Goal: Task Accomplishment & Management: Manage account settings

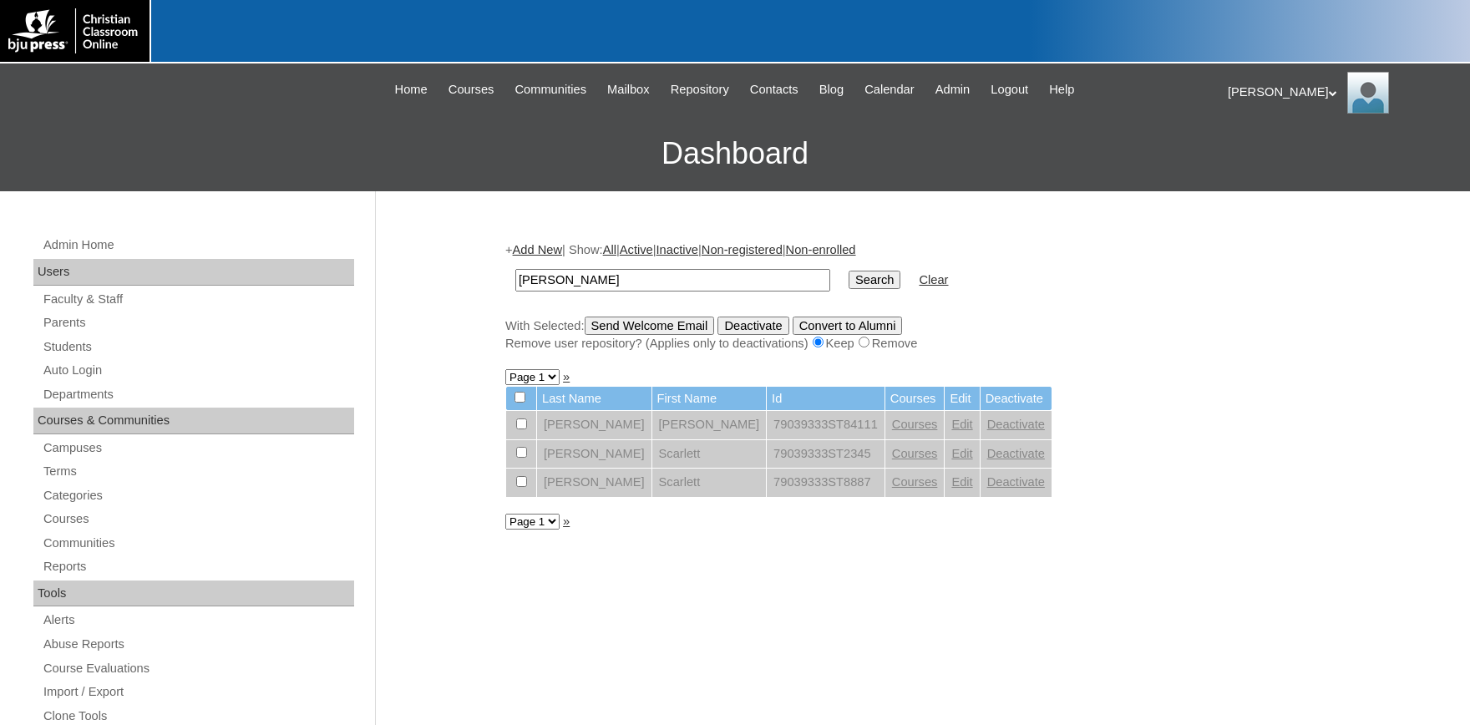
click at [951, 455] on link "Edit" at bounding box center [961, 453] width 21 height 13
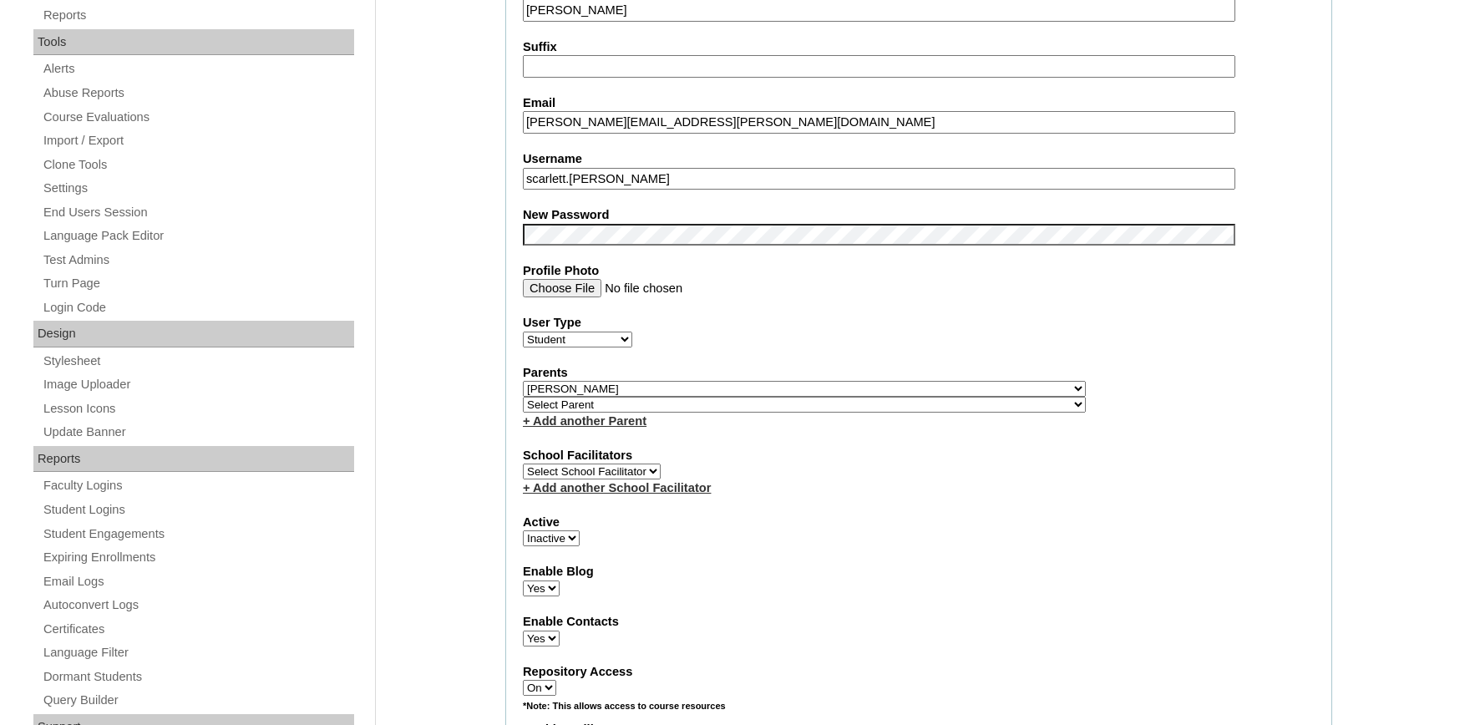
click at [523, 530] on select "Active Inactive" at bounding box center [551, 538] width 57 height 16
select select "1"
click option "Active" at bounding box center [0, 0] width 0 height 0
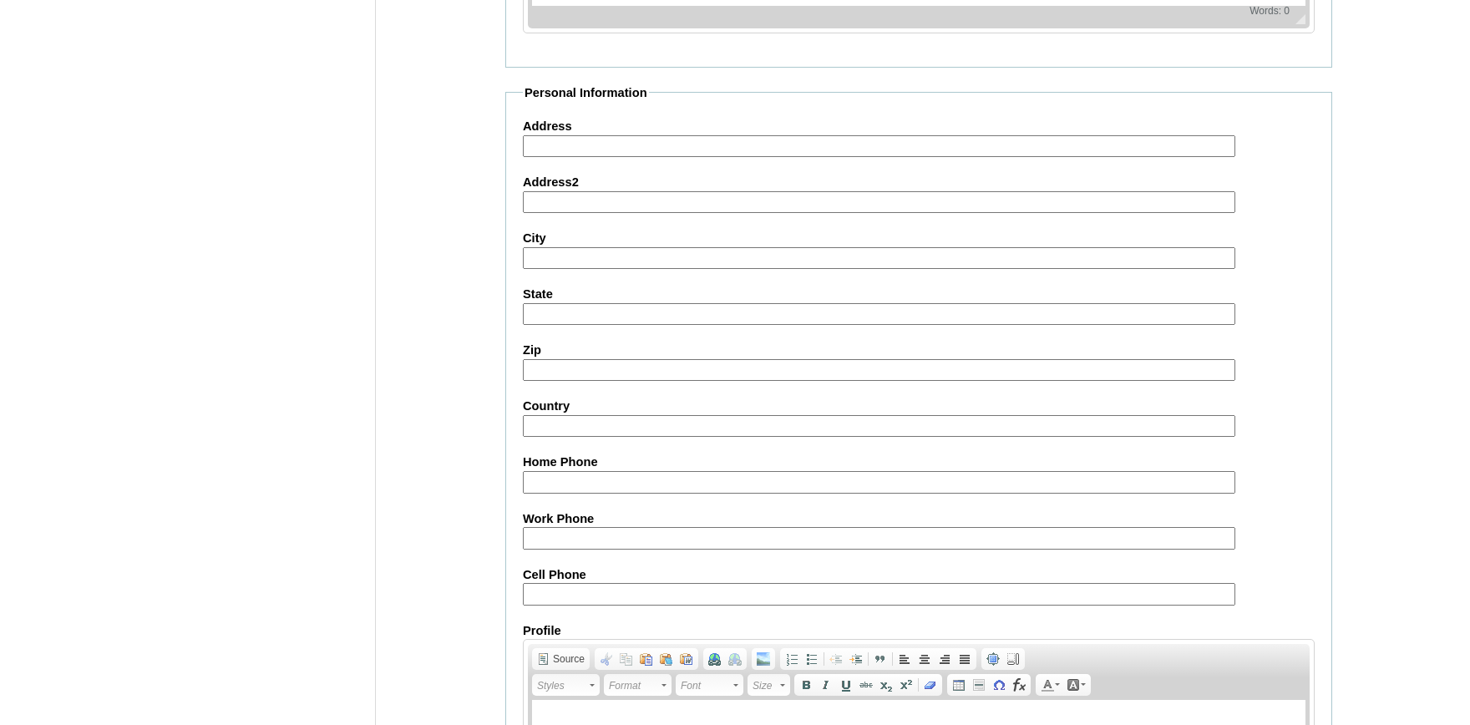
scroll to position [1840, 0]
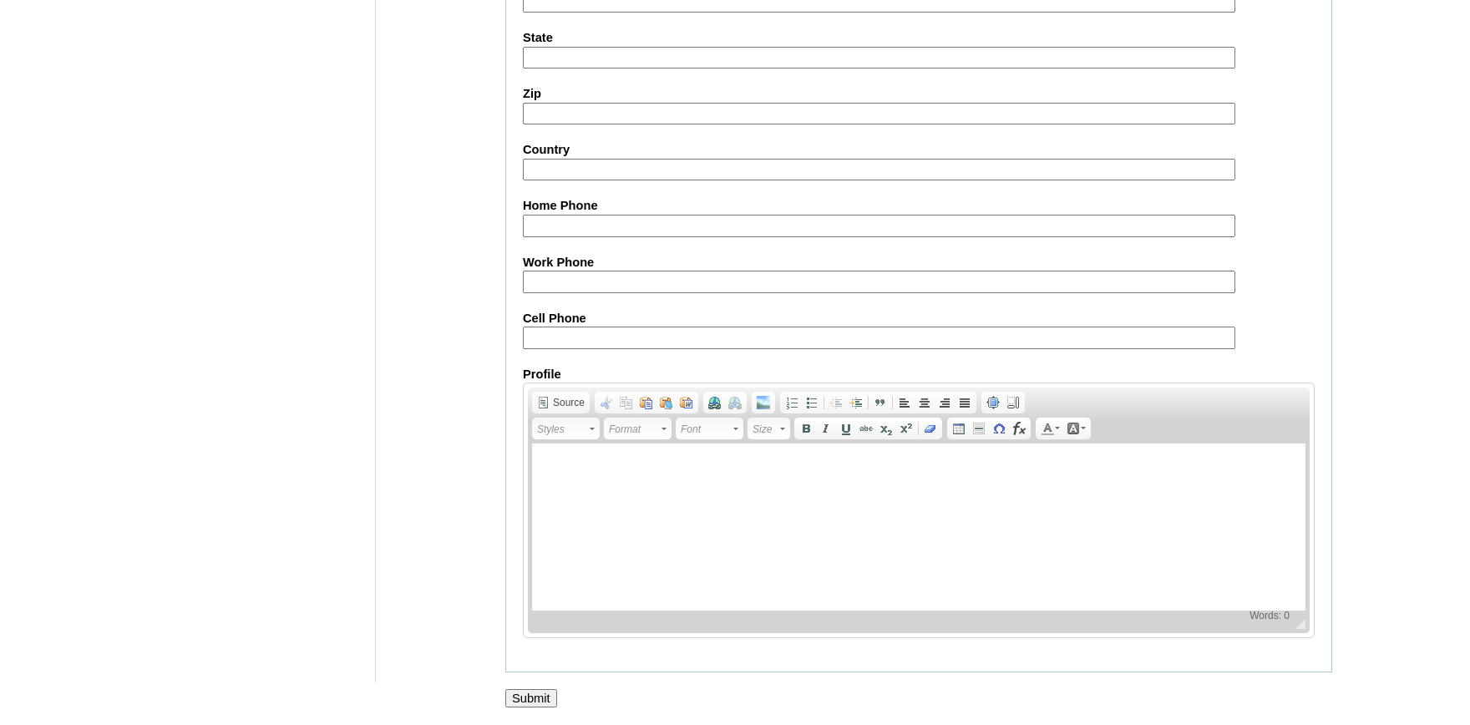
click at [538, 692] on input "Submit" at bounding box center [531, 698] width 52 height 18
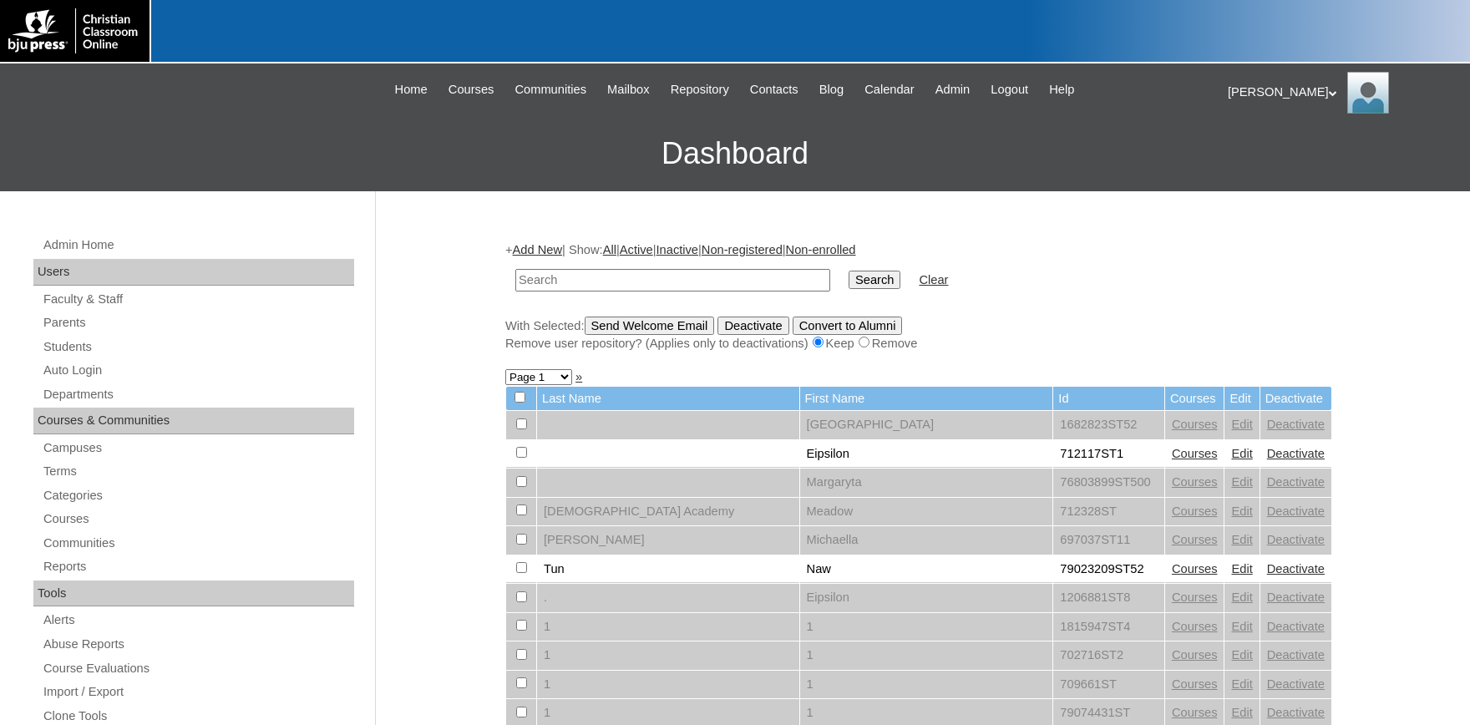
click at [672, 276] on input "text" at bounding box center [672, 280] width 315 height 23
type input "stelly"
click at [848, 271] on input "Search" at bounding box center [874, 280] width 52 height 18
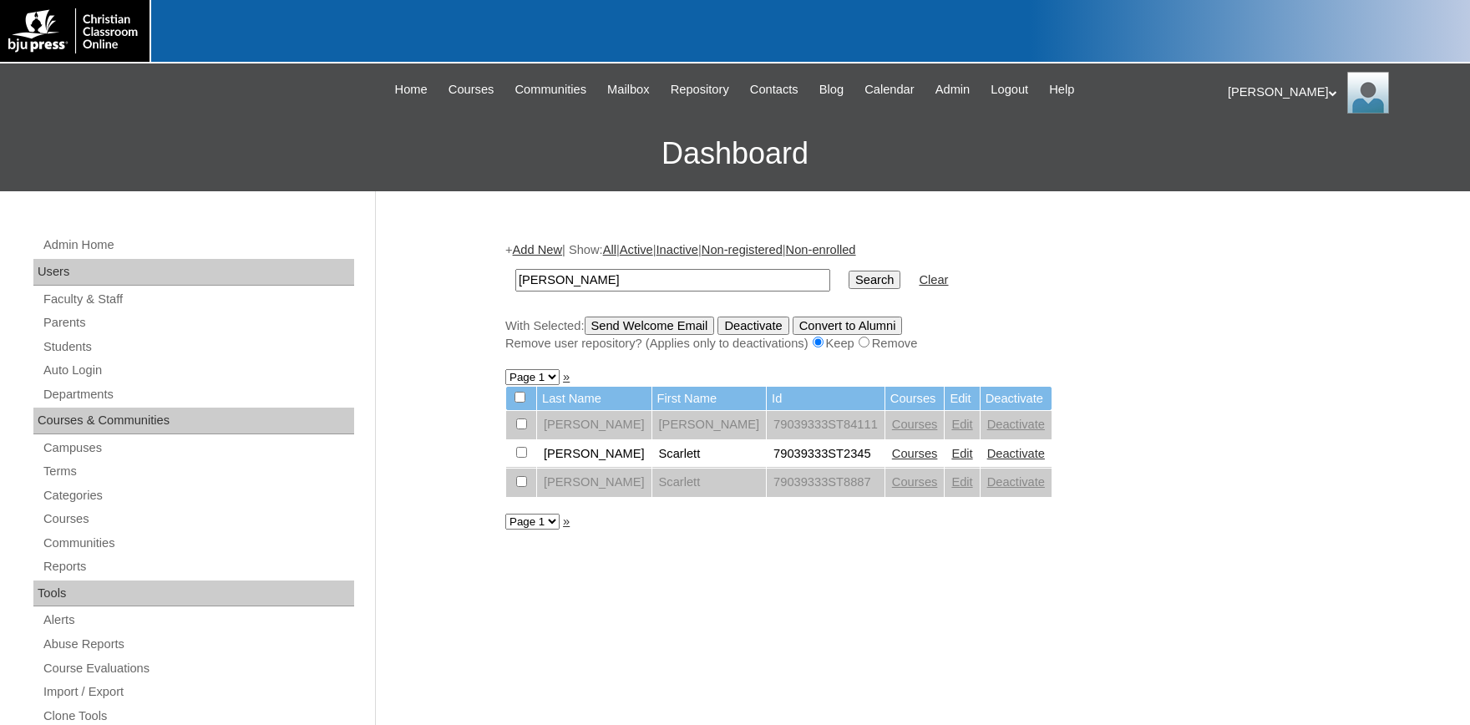
click at [892, 458] on link "Courses" at bounding box center [915, 453] width 46 height 13
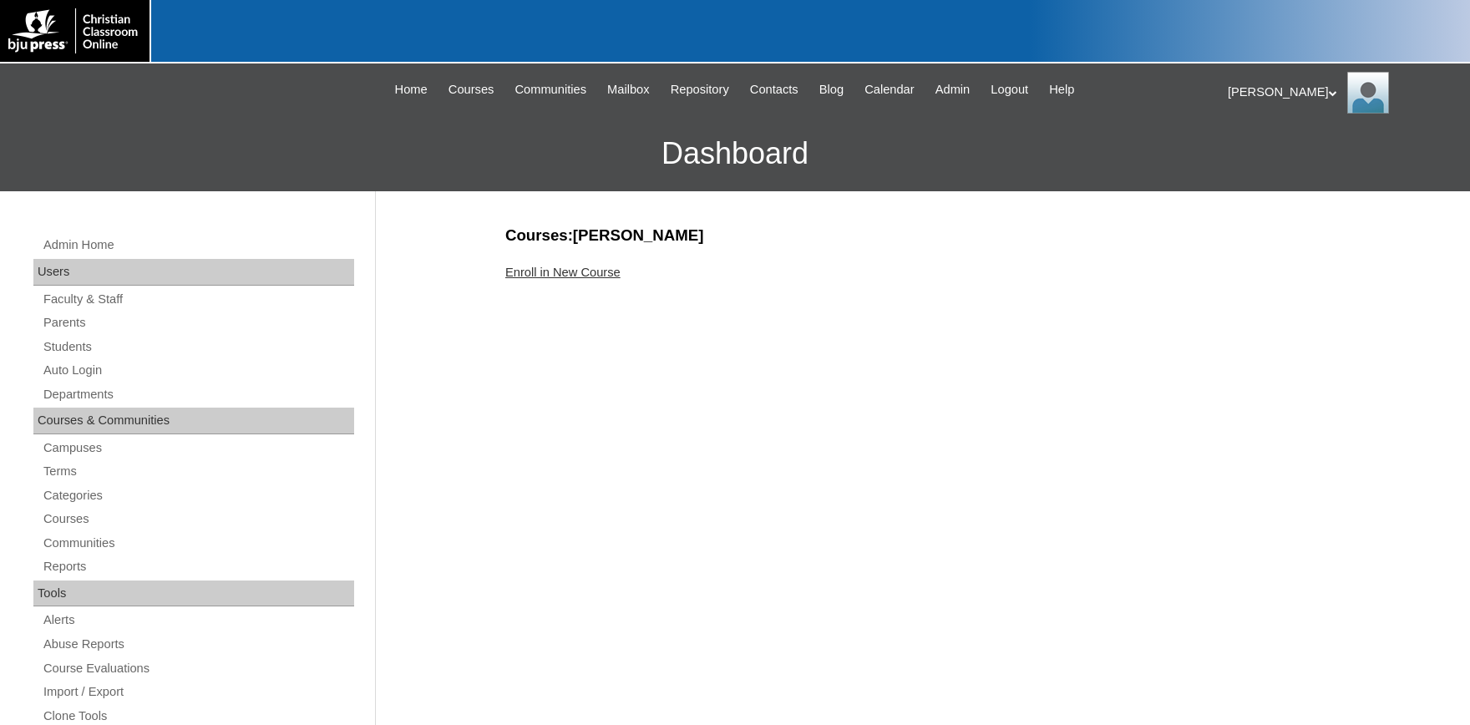
click at [570, 267] on link "Enroll in New Course" at bounding box center [562, 272] width 115 height 13
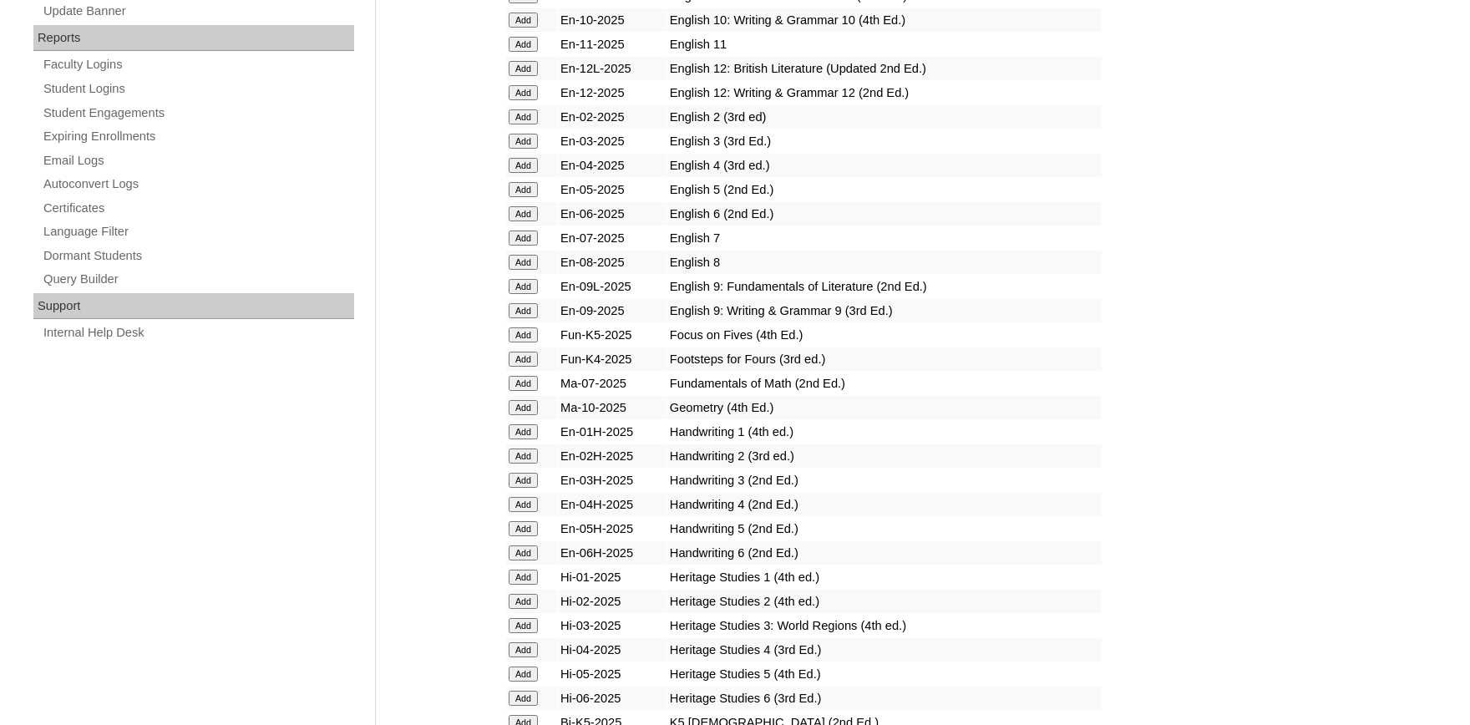
scroll to position [1010, 0]
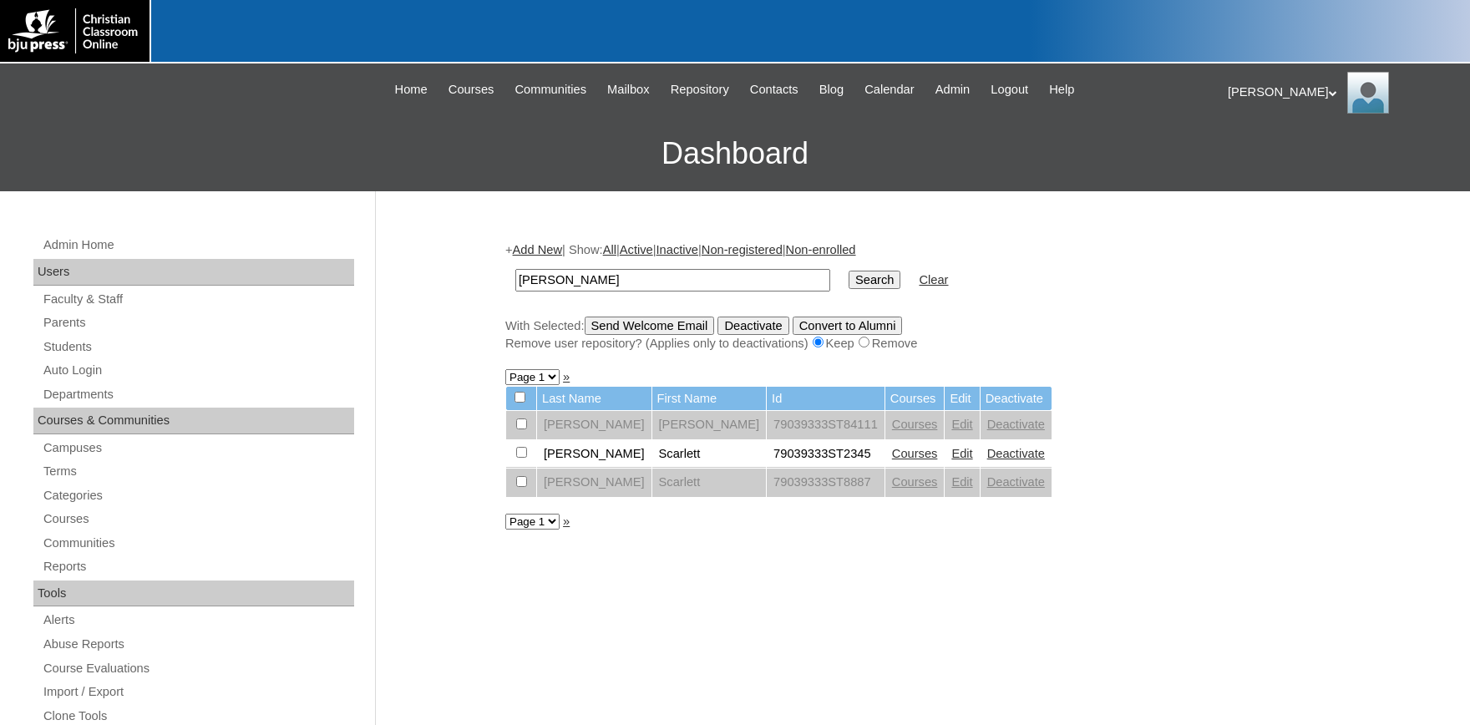
click at [524, 429] on input "checkbox" at bounding box center [521, 423] width 11 height 11
checkbox input "true"
click at [656, 322] on input "Send Welcome Email" at bounding box center [650, 325] width 130 height 18
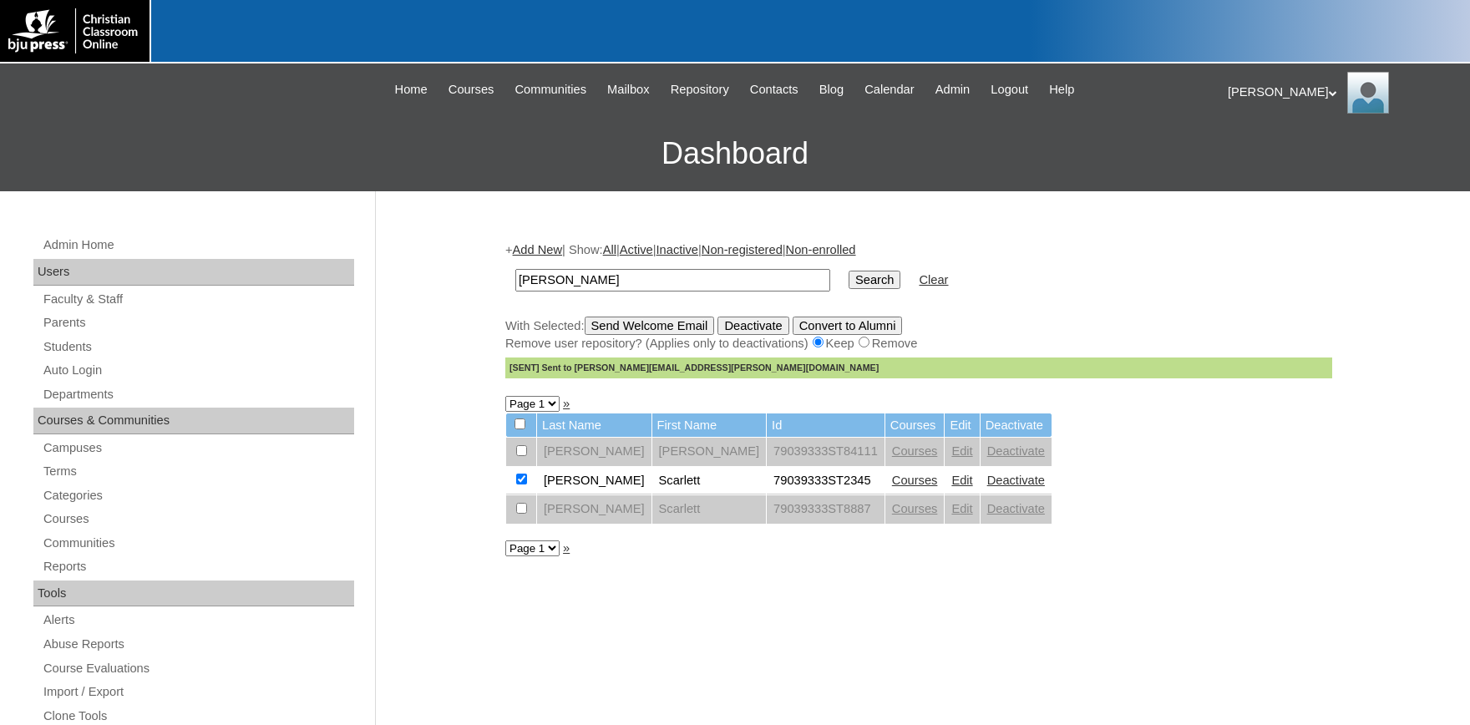
click at [853, 288] on input "Search" at bounding box center [874, 280] width 52 height 18
click at [848, 284] on input "Search" at bounding box center [874, 280] width 52 height 18
click at [630, 277] on input "[PERSON_NAME]" at bounding box center [672, 280] width 315 height 23
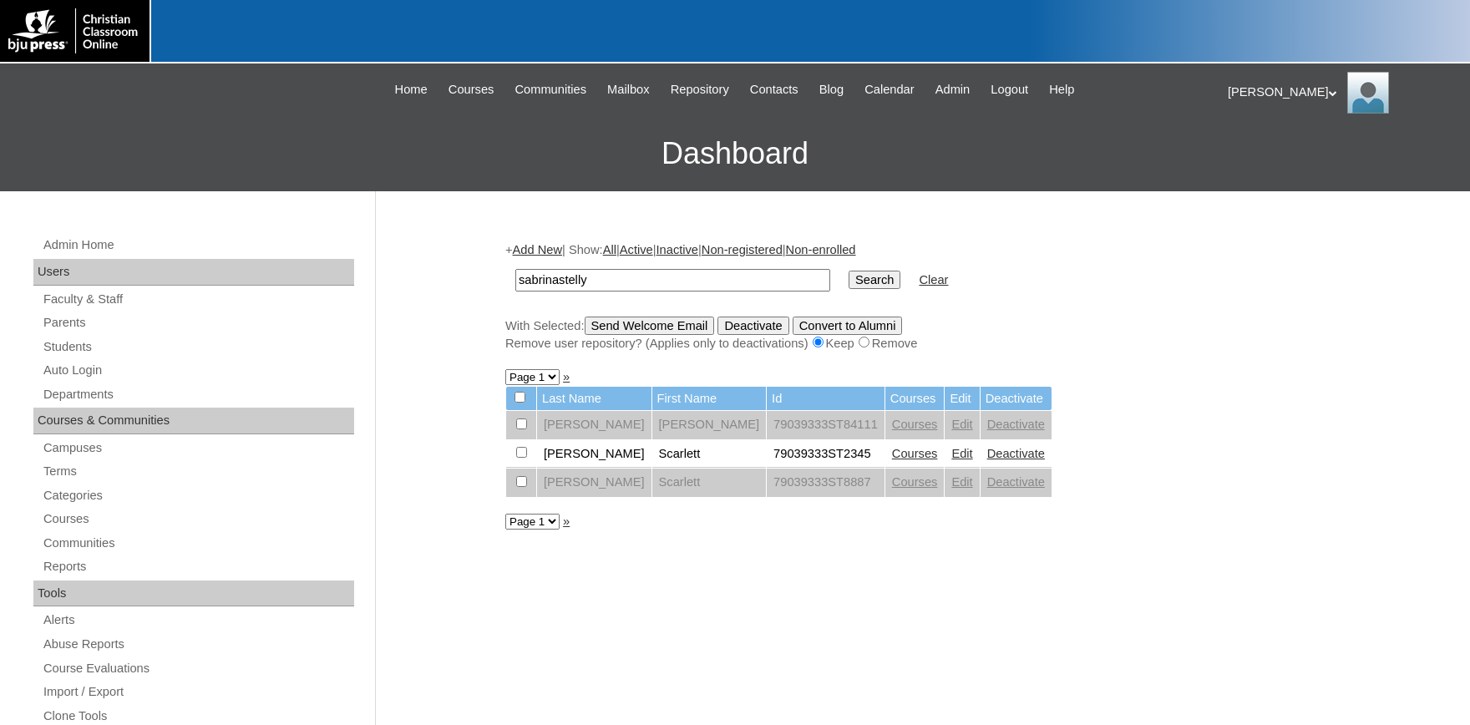
type input "sabrinastelly"
click at [951, 428] on link "Edit" at bounding box center [961, 424] width 21 height 13
drag, startPoint x: 610, startPoint y: 287, endPoint x: 339, endPoint y: 276, distance: 270.8
click at [515, 276] on input "stelly" at bounding box center [672, 280] width 315 height 23
type input "[PERSON_NAME]"
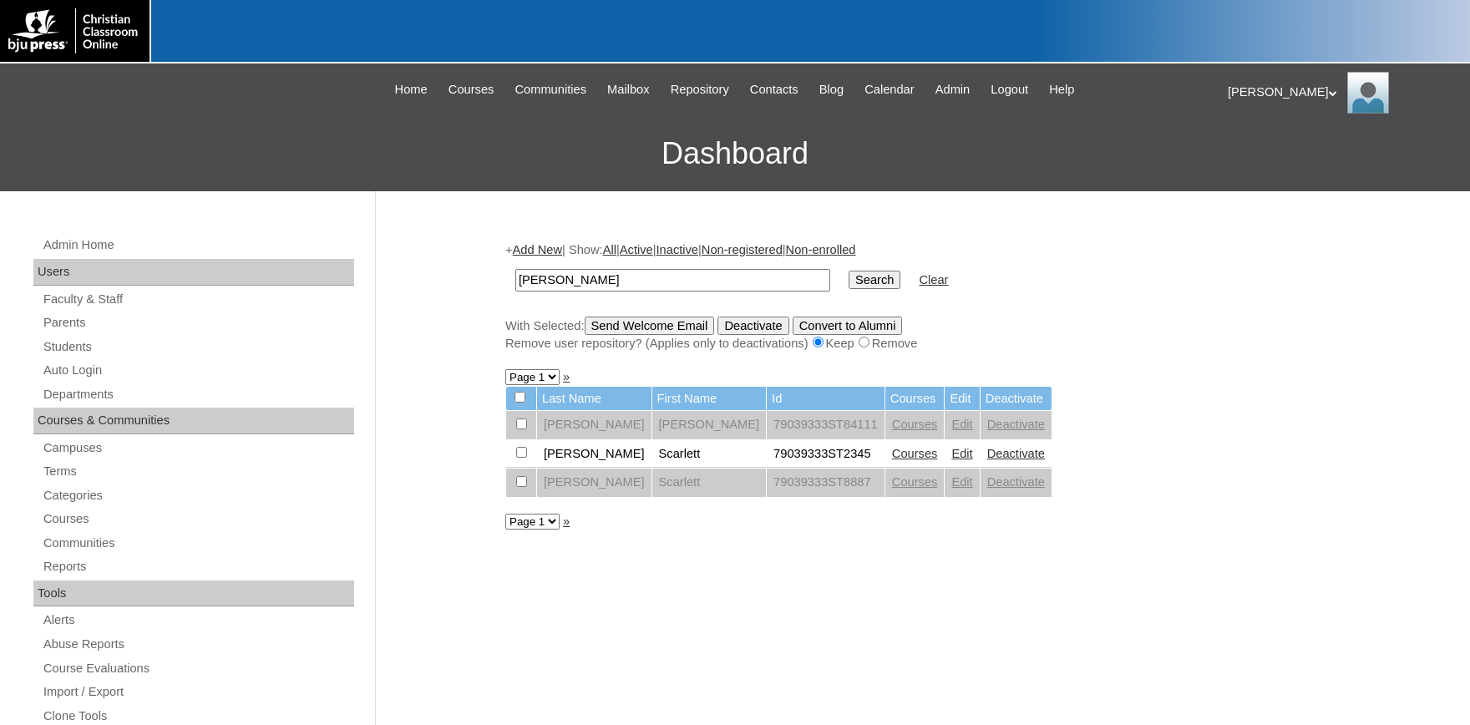
click at [848, 271] on input "Search" at bounding box center [874, 280] width 52 height 18
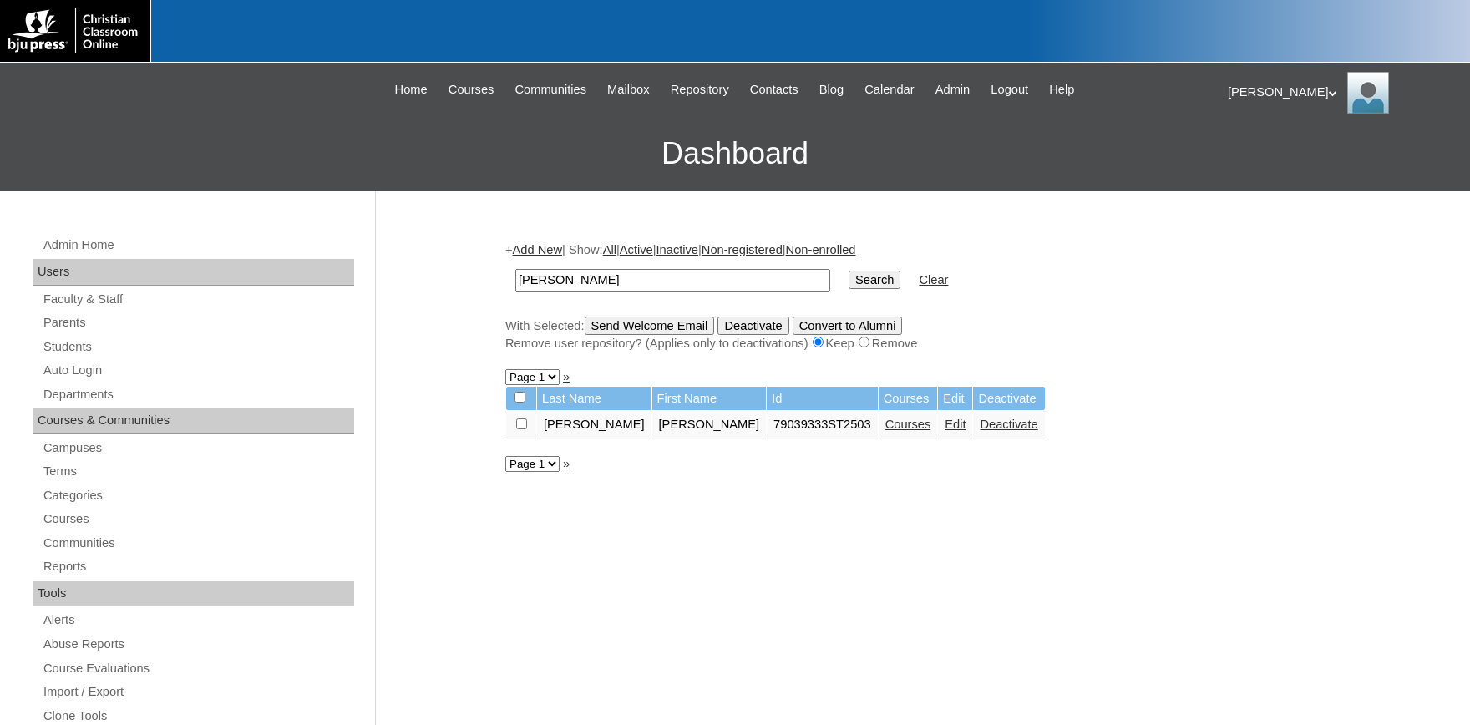
click at [944, 431] on link "Edit" at bounding box center [954, 424] width 21 height 13
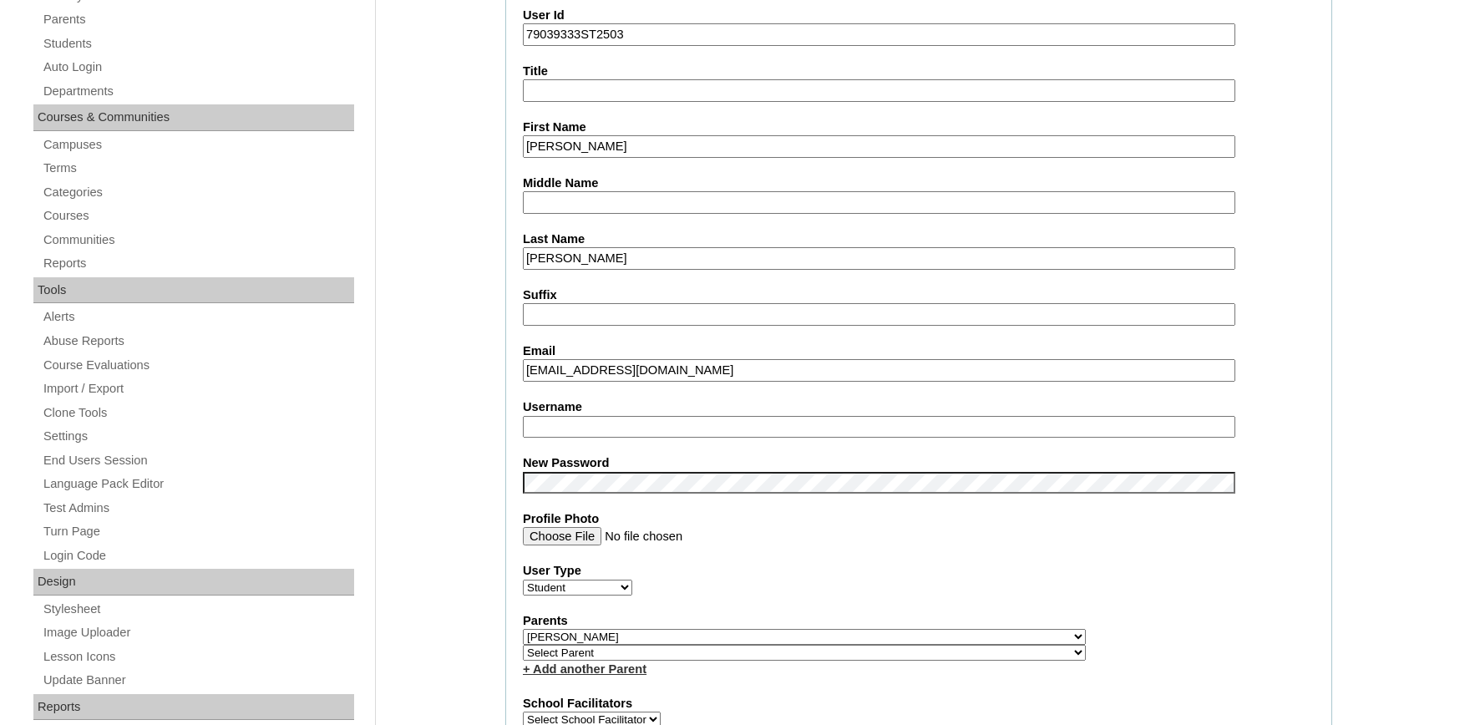
scroll to position [276, 0]
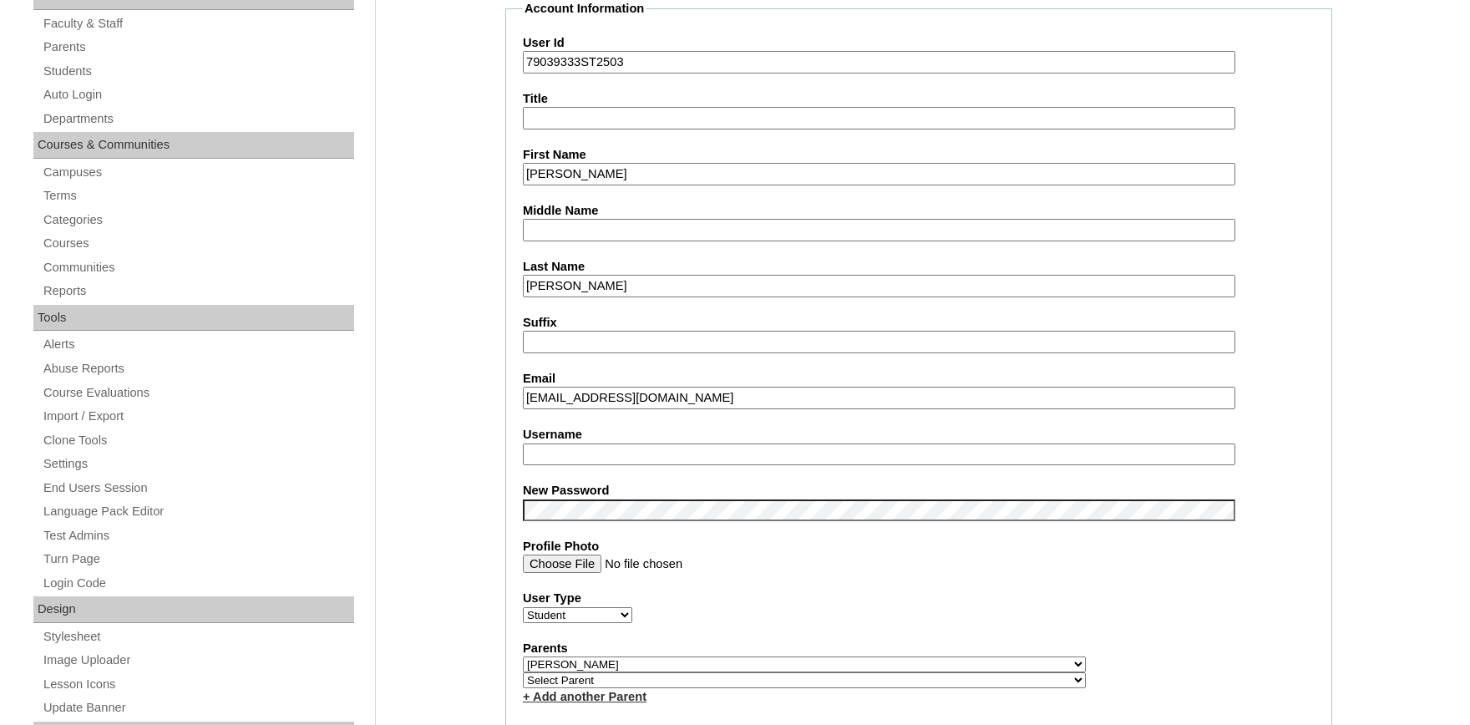
click at [668, 455] on input "Username" at bounding box center [879, 454] width 712 height 23
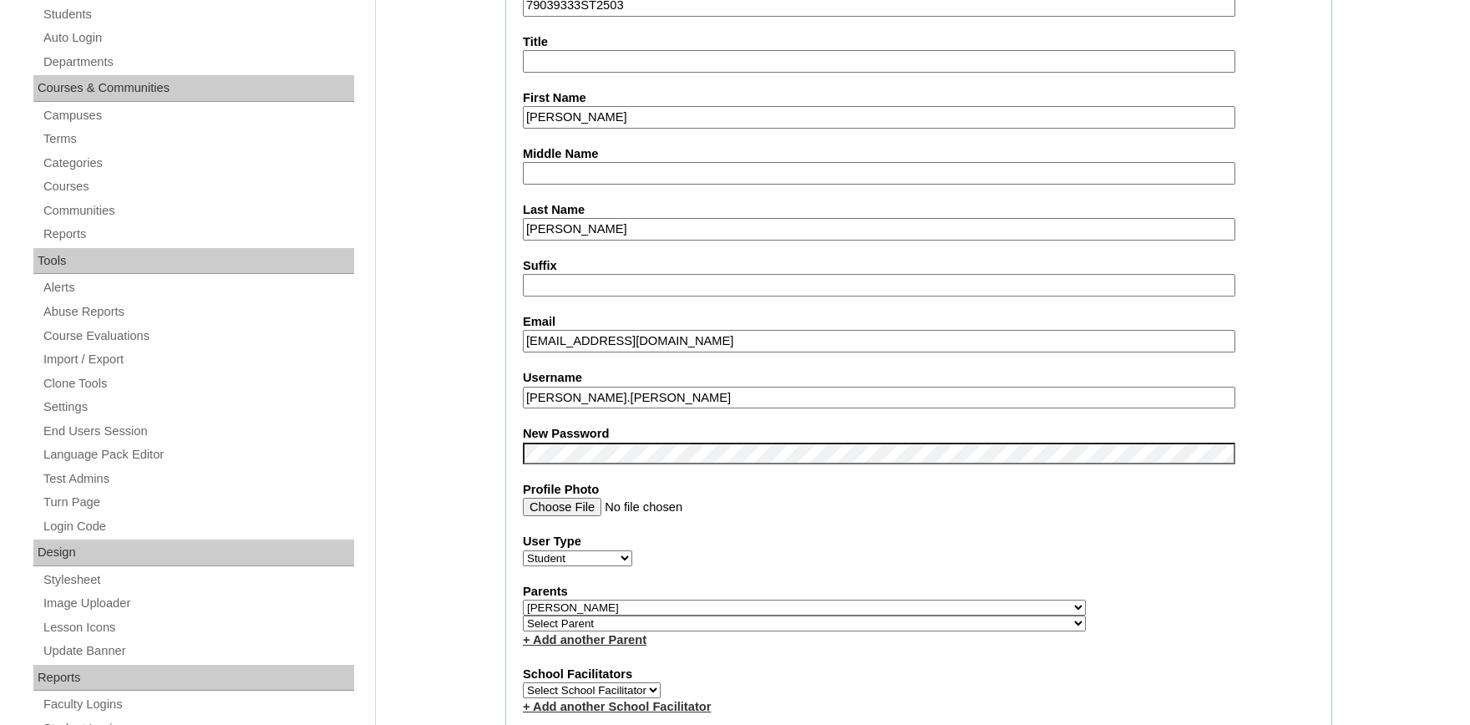
scroll to position [367, 0]
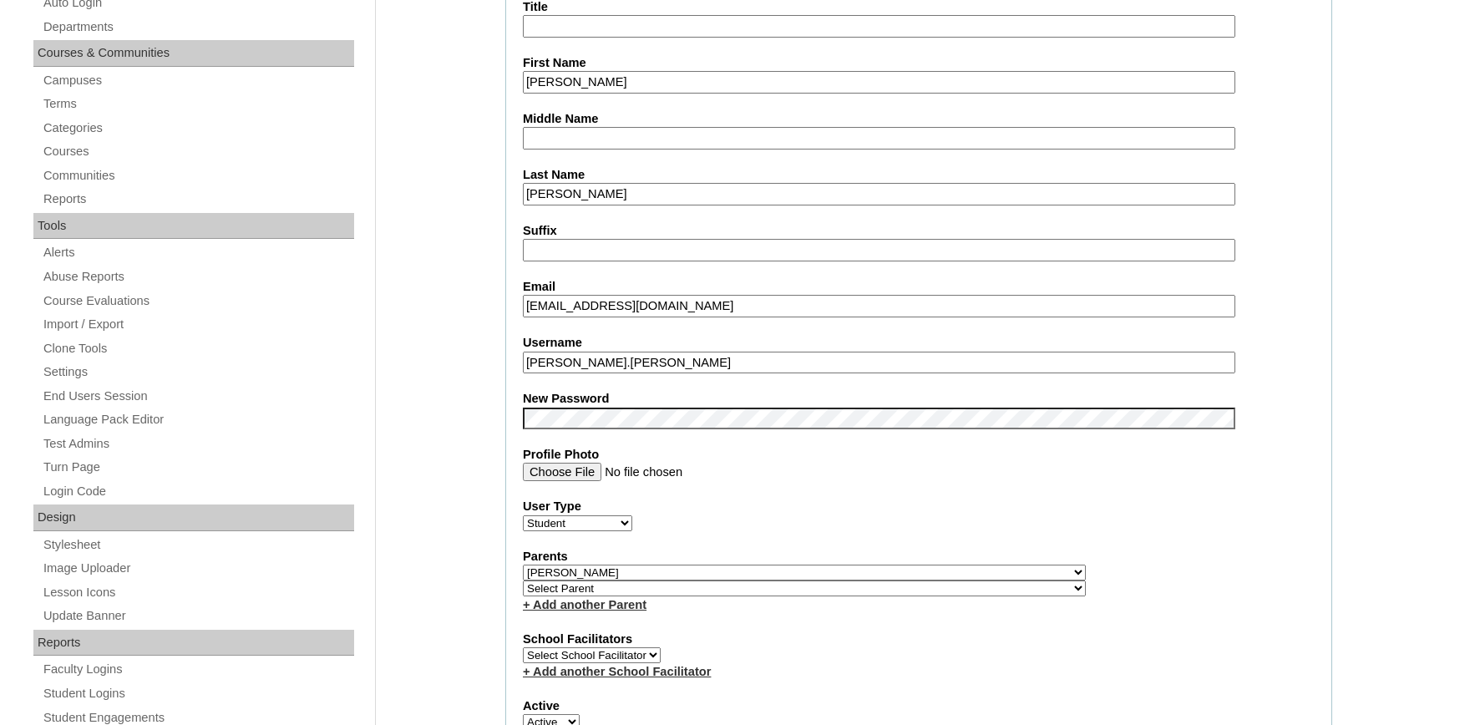
type input "landon.peirick"
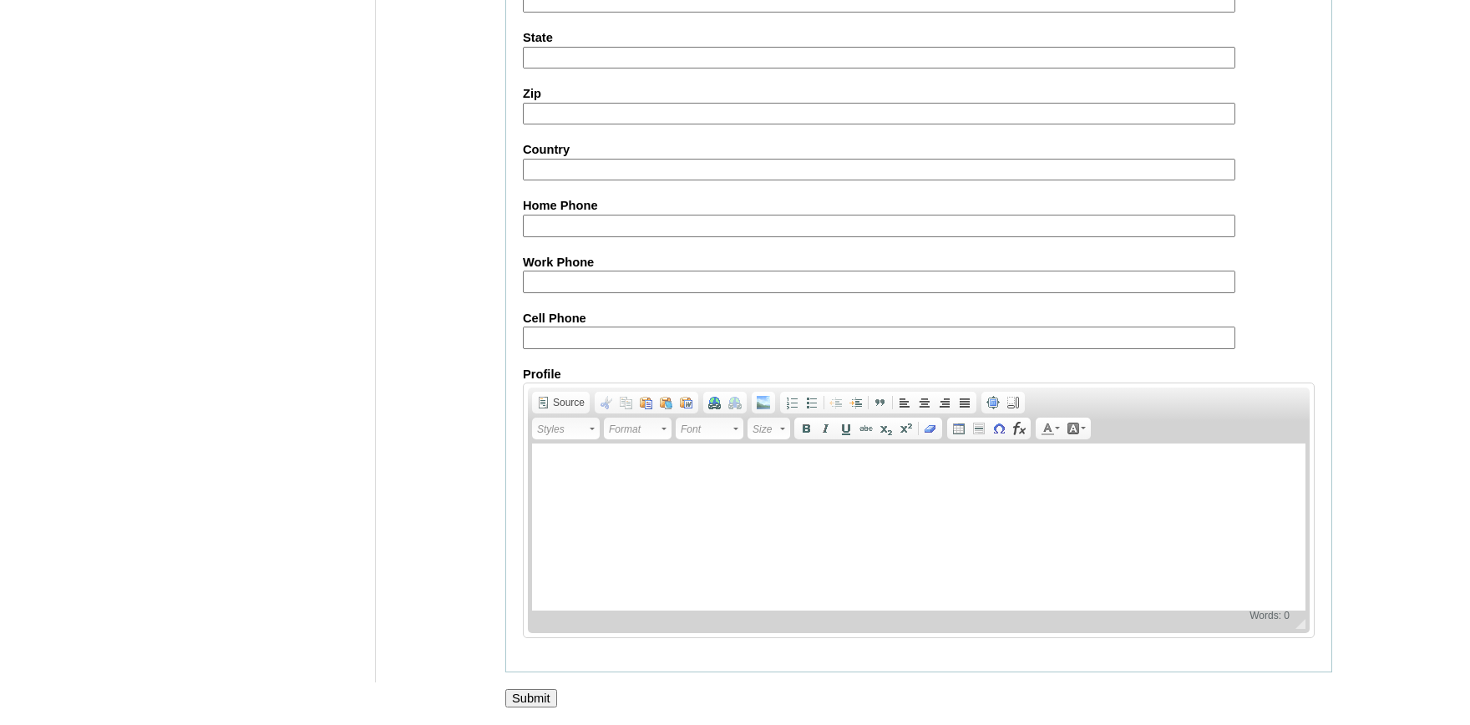
click at [546, 695] on input "Submit" at bounding box center [531, 698] width 52 height 18
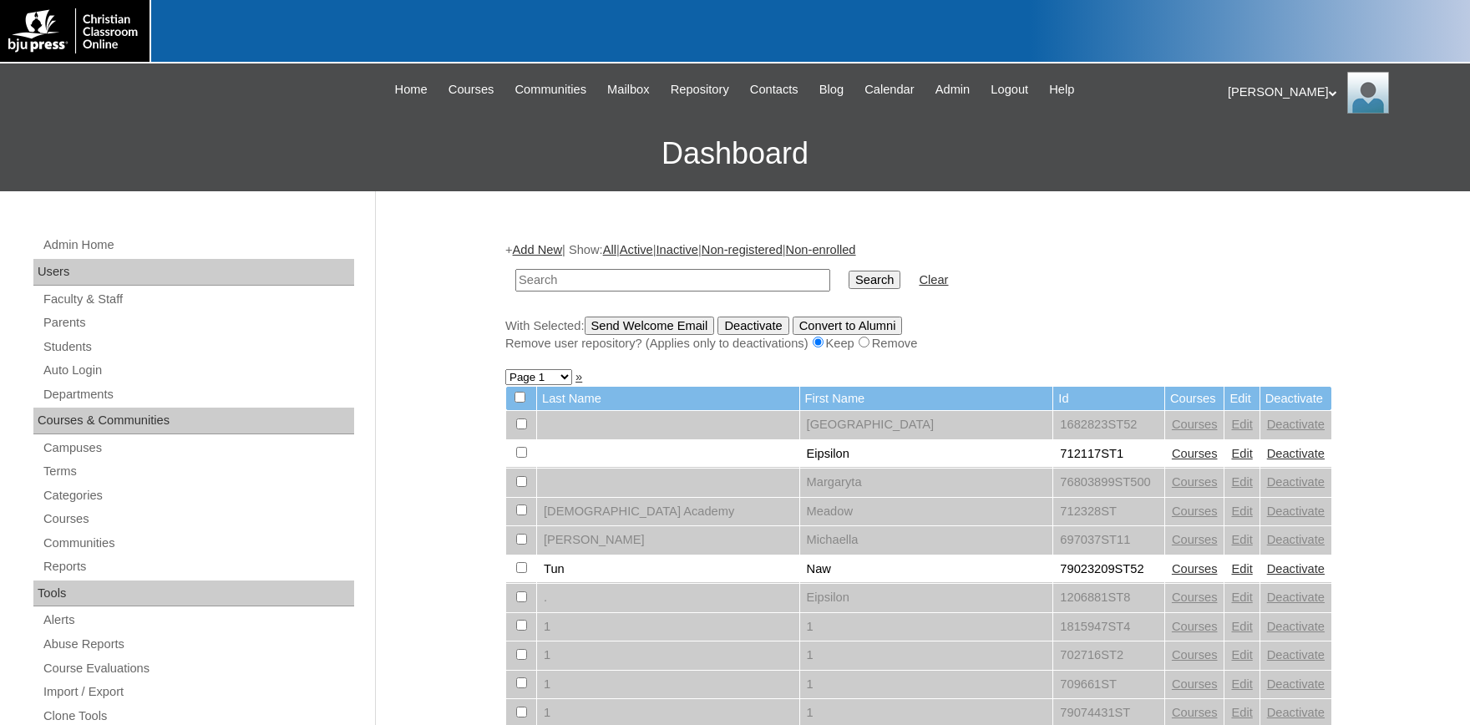
click at [639, 281] on input "text" at bounding box center [672, 280] width 315 height 23
type input "belvinn"
click at [848, 271] on input "Search" at bounding box center [874, 280] width 52 height 18
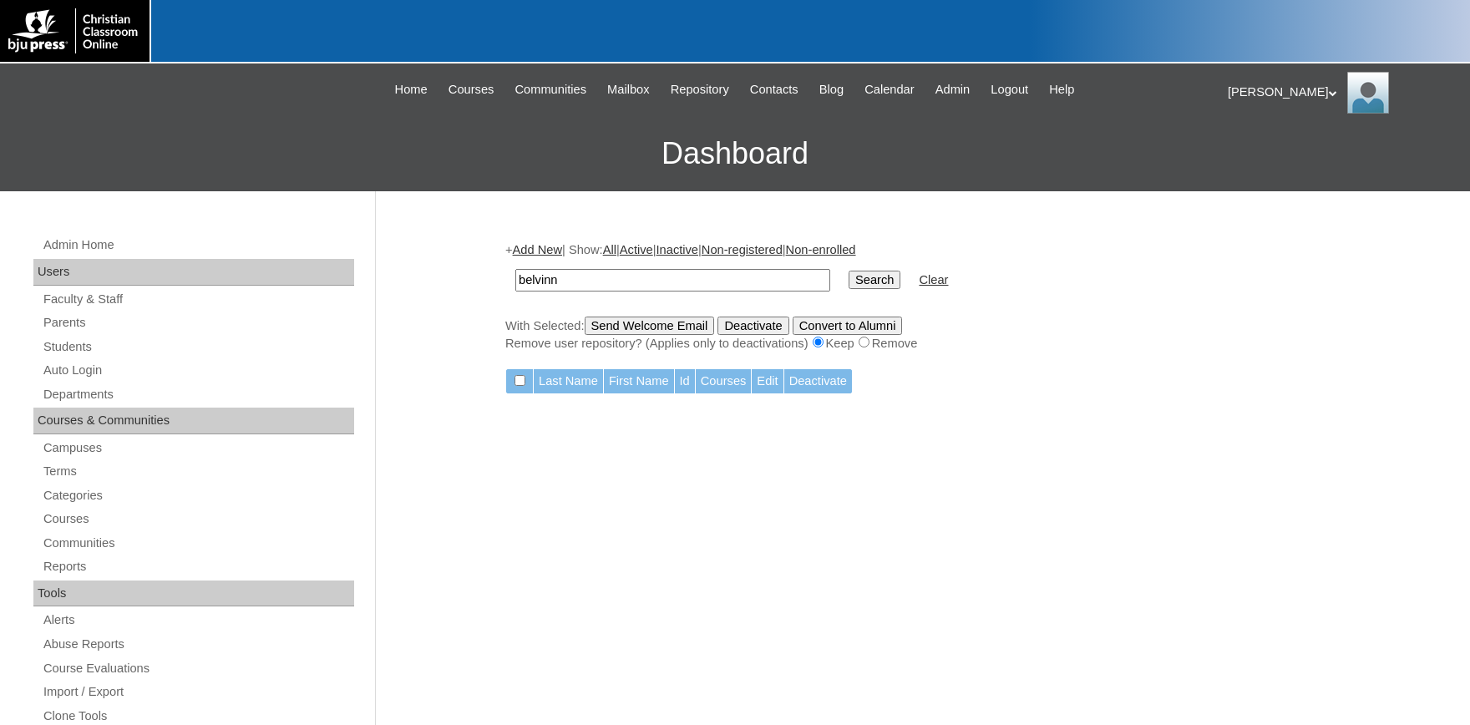
click at [653, 275] on input "belvinn" at bounding box center [672, 280] width 315 height 23
click at [652, 276] on input "belvinn" at bounding box center [672, 280] width 315 height 23
click at [653, 276] on input "belvinn" at bounding box center [672, 280] width 315 height 23
click at [653, 277] on input "belvinn" at bounding box center [672, 280] width 315 height 23
click at [662, 277] on input "belvinn" at bounding box center [672, 280] width 315 height 23
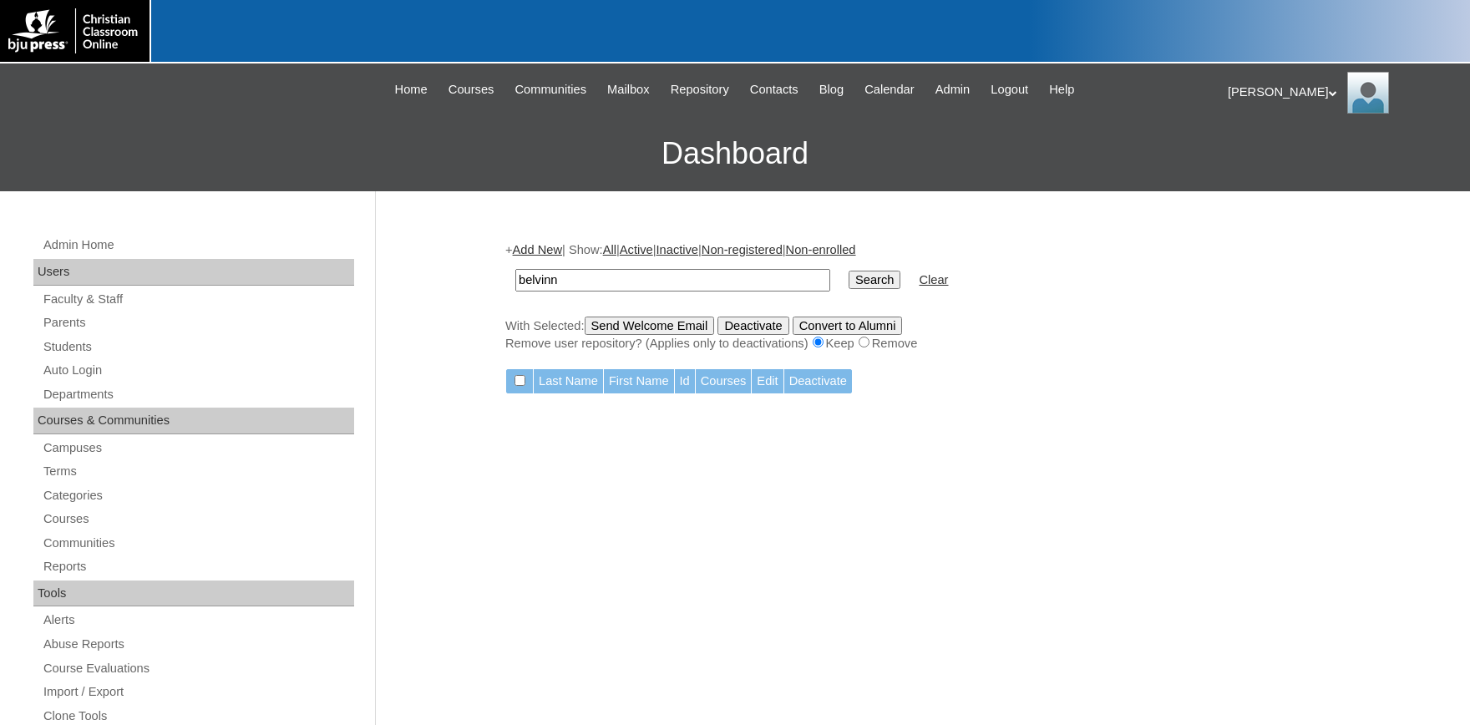
click at [662, 277] on input "belvinn" at bounding box center [672, 280] width 315 height 23
click at [636, 282] on input "belvinn" at bounding box center [672, 280] width 315 height 23
click at [629, 277] on input "belvinn" at bounding box center [672, 280] width 315 height 23
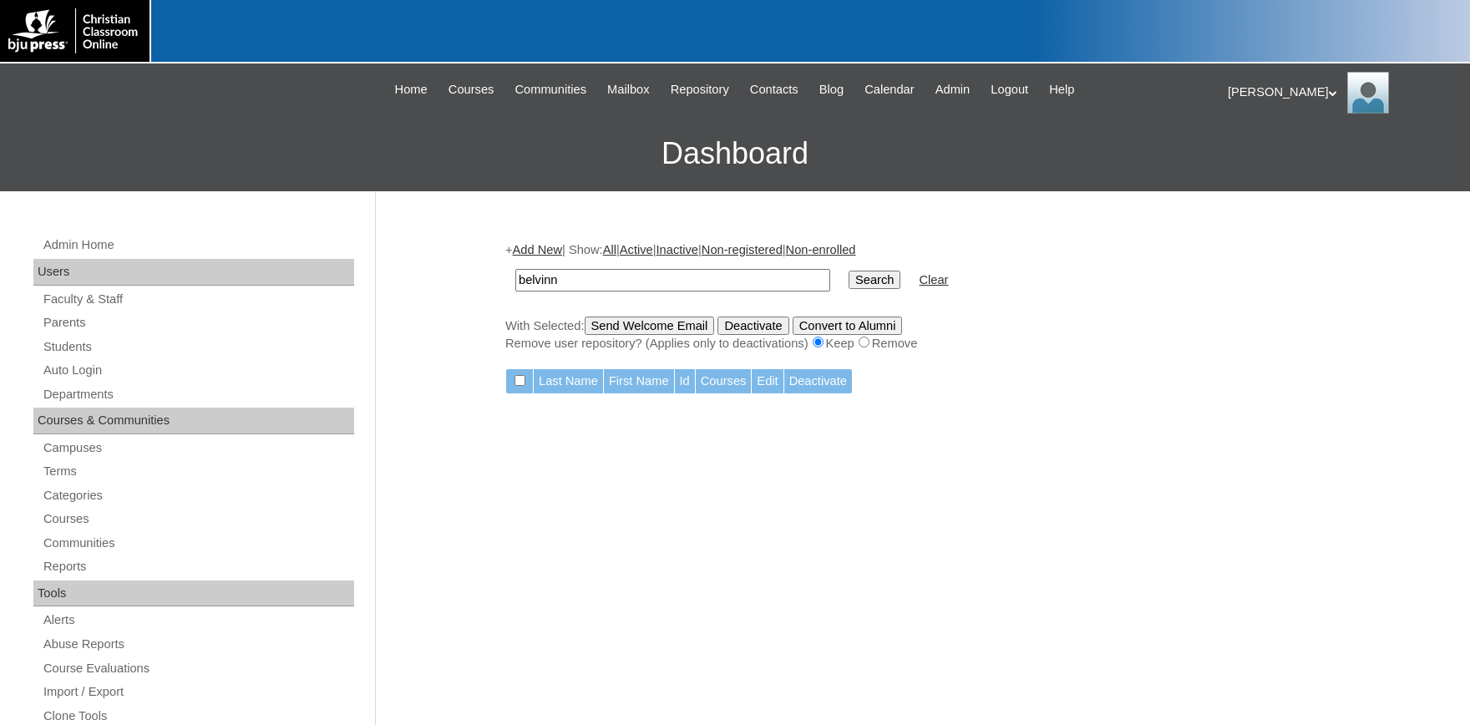
drag, startPoint x: 1208, startPoint y: 348, endPoint x: 1218, endPoint y: 350, distance: 9.3
click at [1208, 349] on div "Remove user repository? (Applies only to deactivations) Keep Remove" at bounding box center [918, 344] width 827 height 18
click at [1221, 351] on div "Remove user repository? (Applies only to deactivations) Keep Remove" at bounding box center [918, 344] width 827 height 18
click at [600, 286] on input "belvinn" at bounding box center [672, 280] width 315 height 23
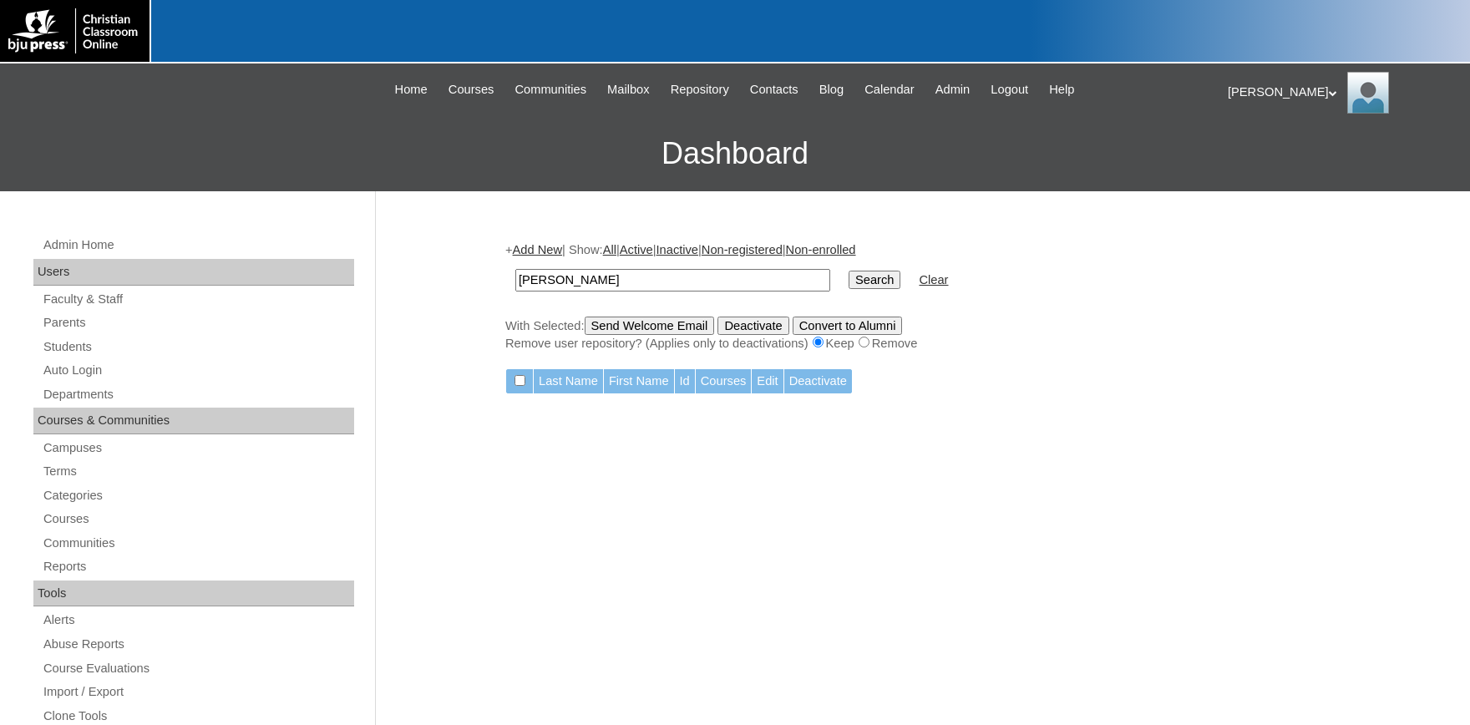
type input "[PERSON_NAME]"
click at [848, 271] on input "Search" at bounding box center [874, 280] width 52 height 18
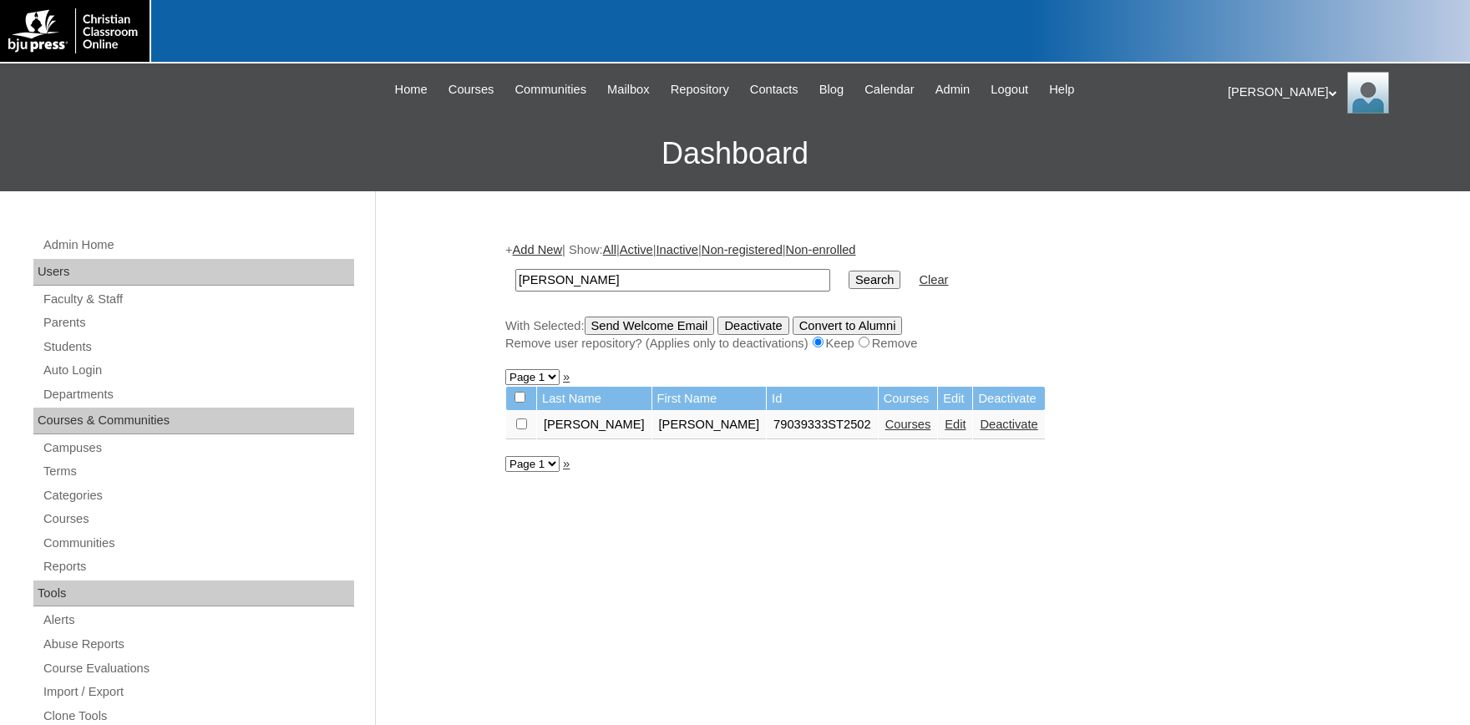
click at [944, 428] on link "Edit" at bounding box center [954, 424] width 21 height 13
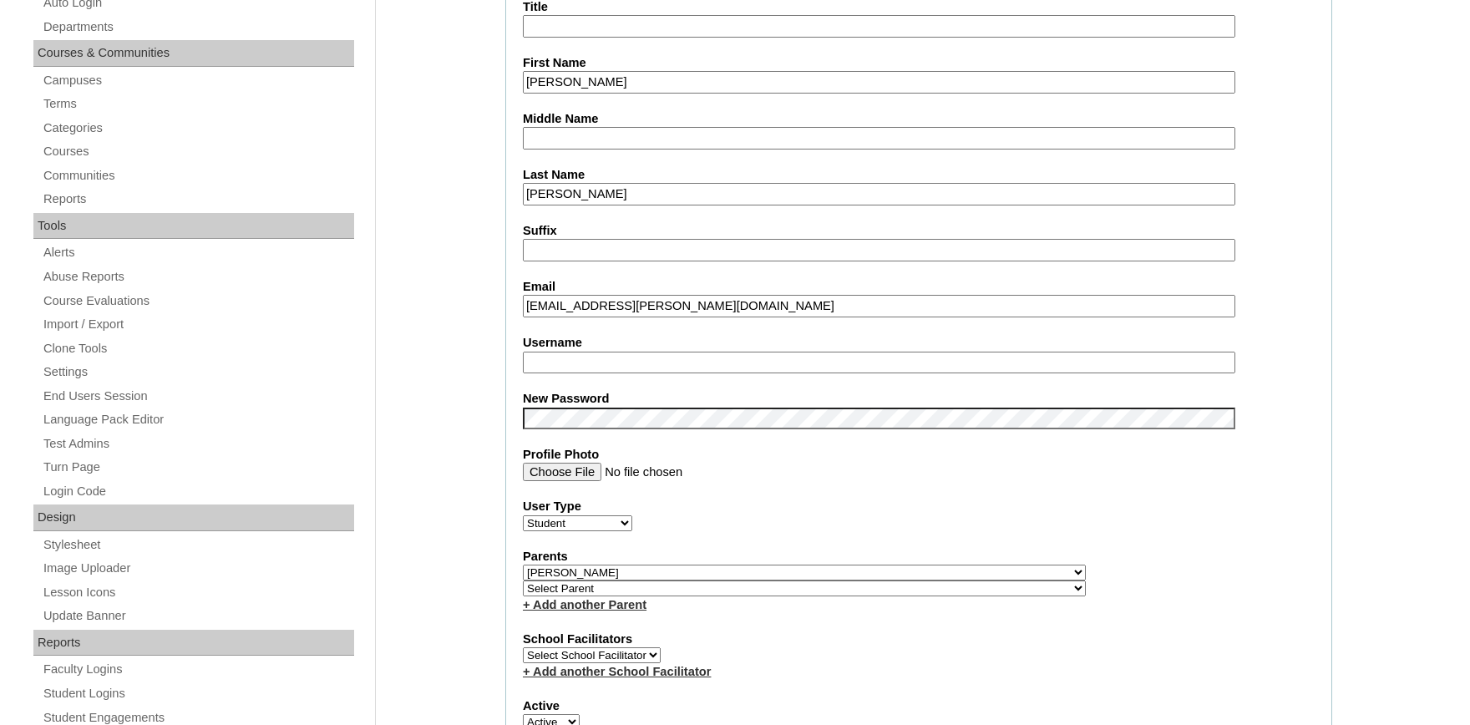
click at [588, 361] on input "Username" at bounding box center [879, 363] width 712 height 23
type input "ezra.belvin"
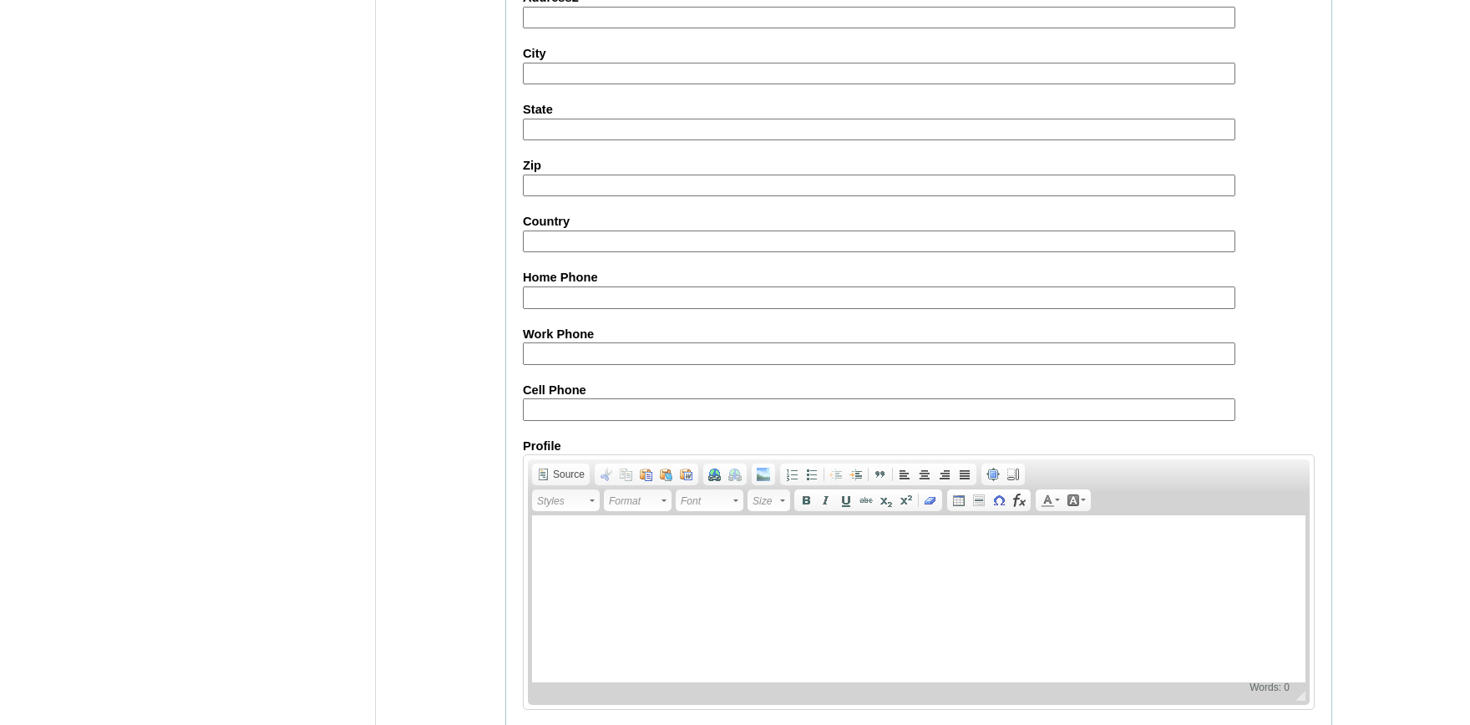
scroll to position [1840, 0]
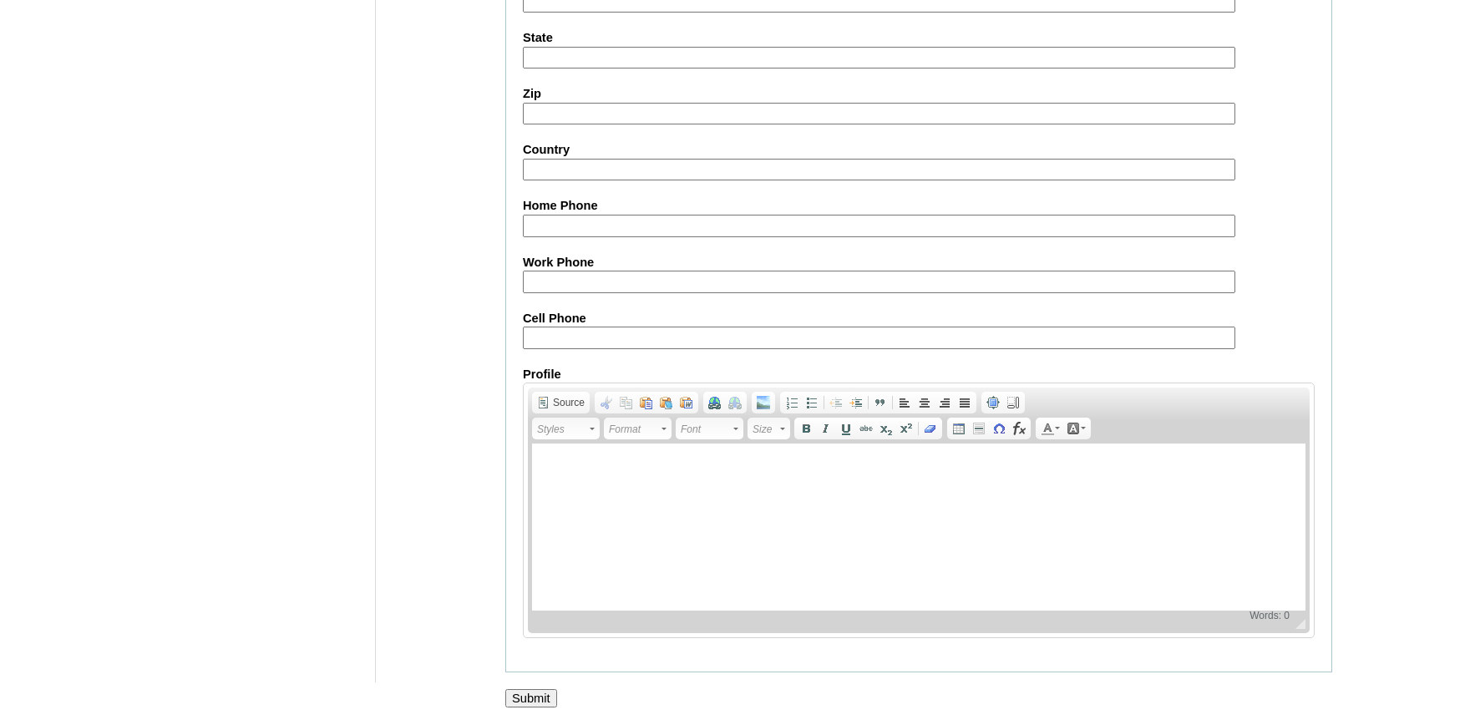
click at [529, 694] on input "Submit" at bounding box center [531, 698] width 52 height 18
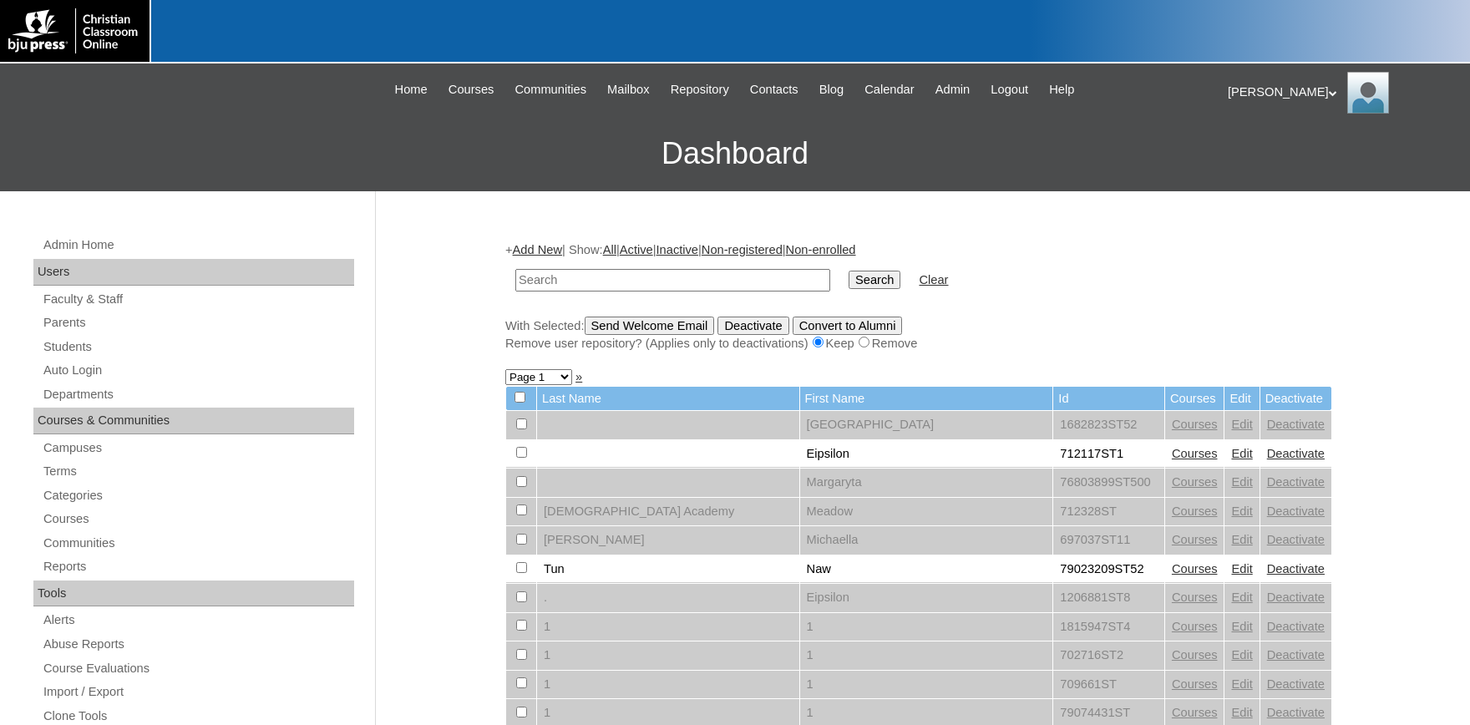
click at [700, 276] on input "text" at bounding box center [672, 280] width 315 height 23
type input "[PERSON_NAME]"
click at [848, 271] on input "Search" at bounding box center [874, 280] width 52 height 18
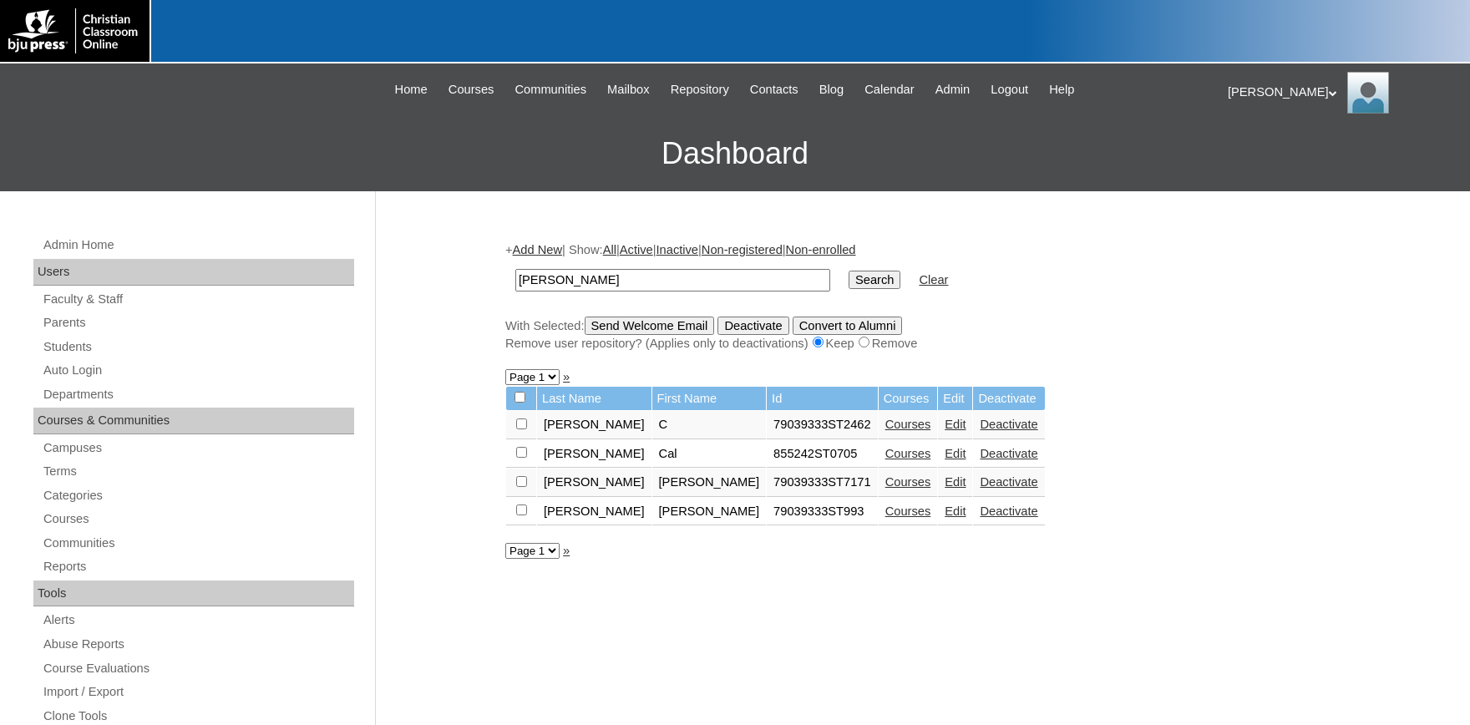
click at [944, 518] on link "Edit" at bounding box center [954, 510] width 21 height 13
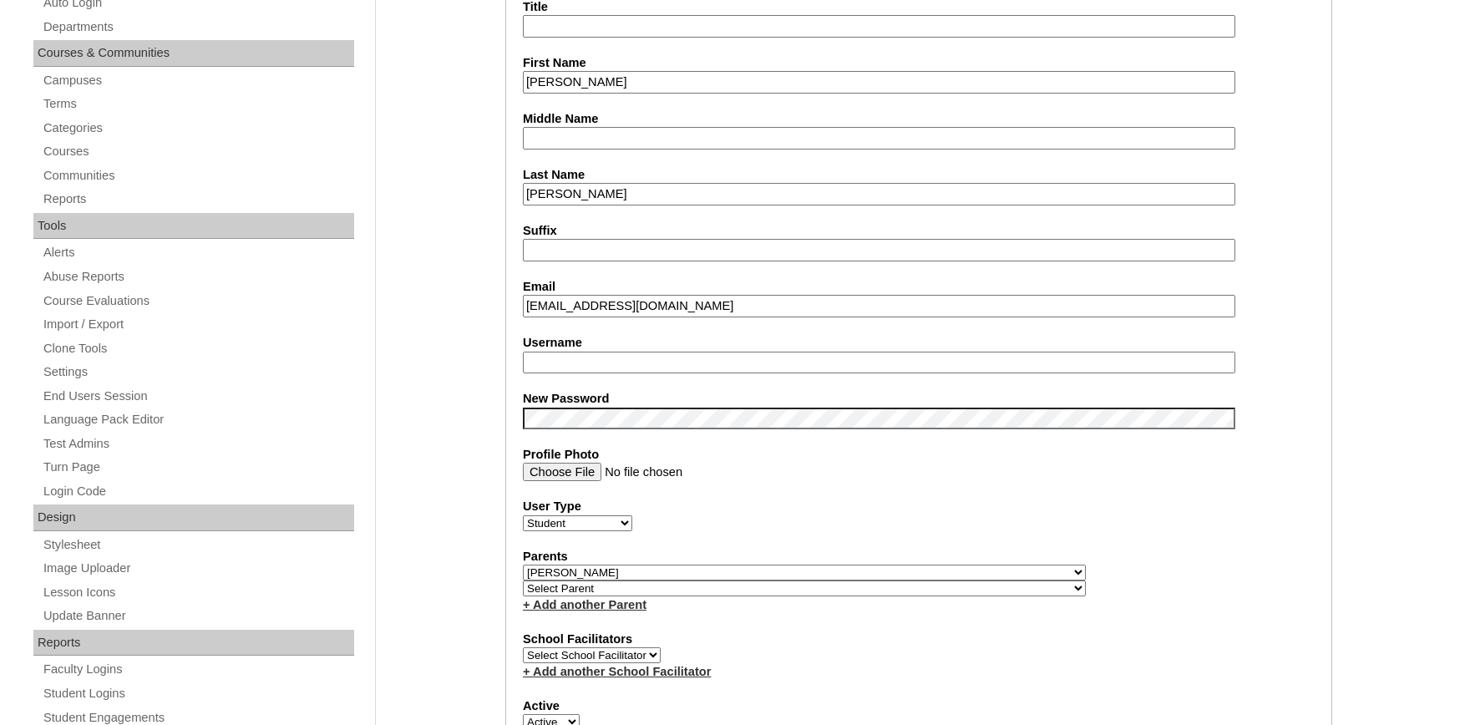
click at [631, 363] on input "Username" at bounding box center [879, 363] width 712 height 23
type input "[PERSON_NAME].[PERSON_NAME]"
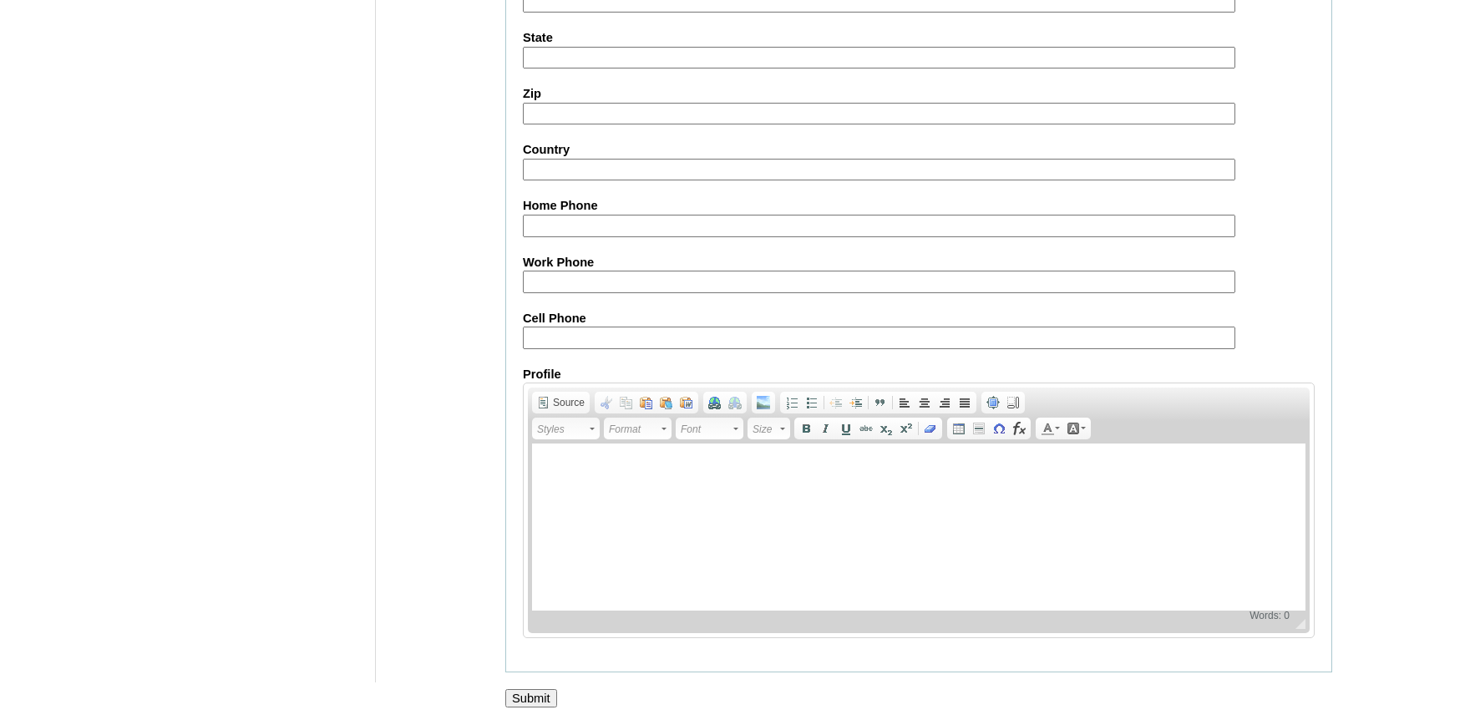
scroll to position [1840, 0]
click at [543, 698] on input "Submit" at bounding box center [531, 698] width 52 height 18
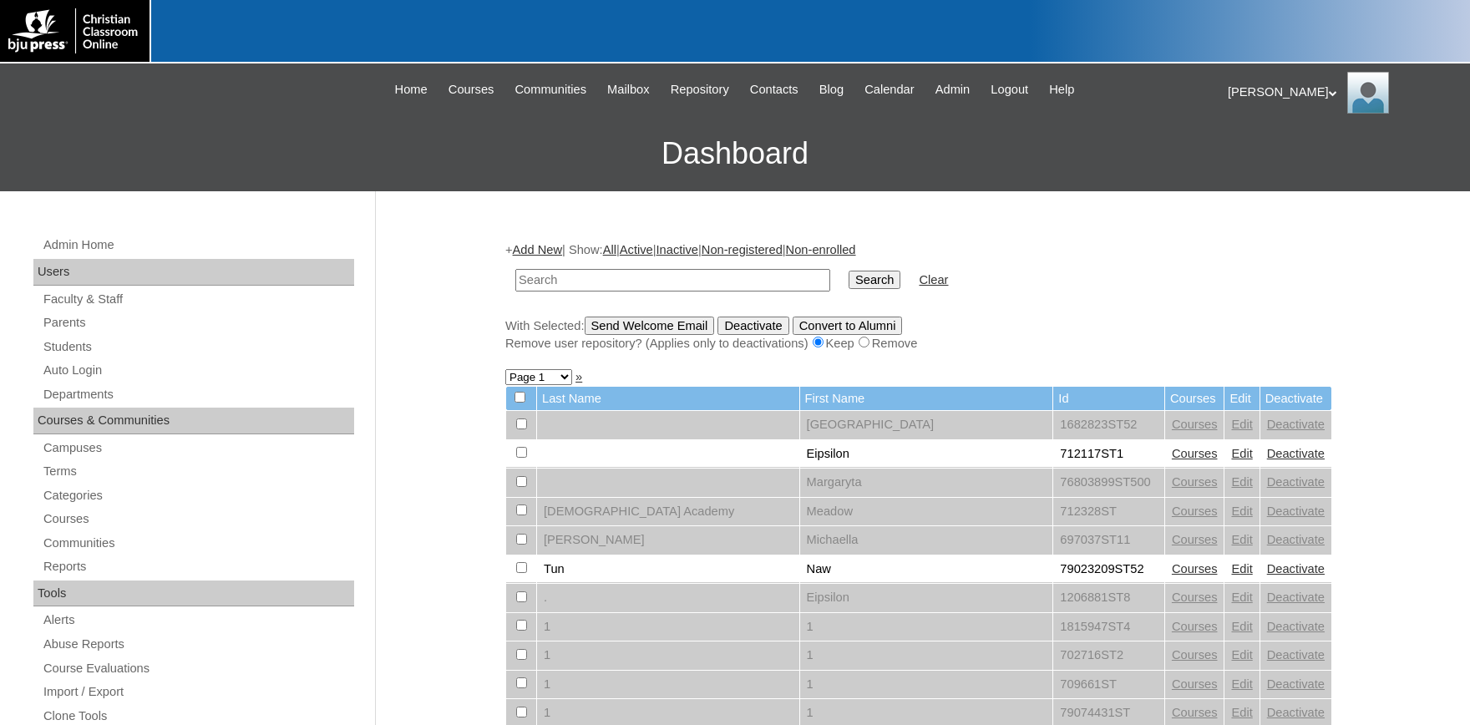
click at [627, 281] on input "text" at bounding box center [672, 280] width 315 height 23
type input "[PERSON_NAME]"
click at [848, 271] on input "Search" at bounding box center [874, 280] width 52 height 18
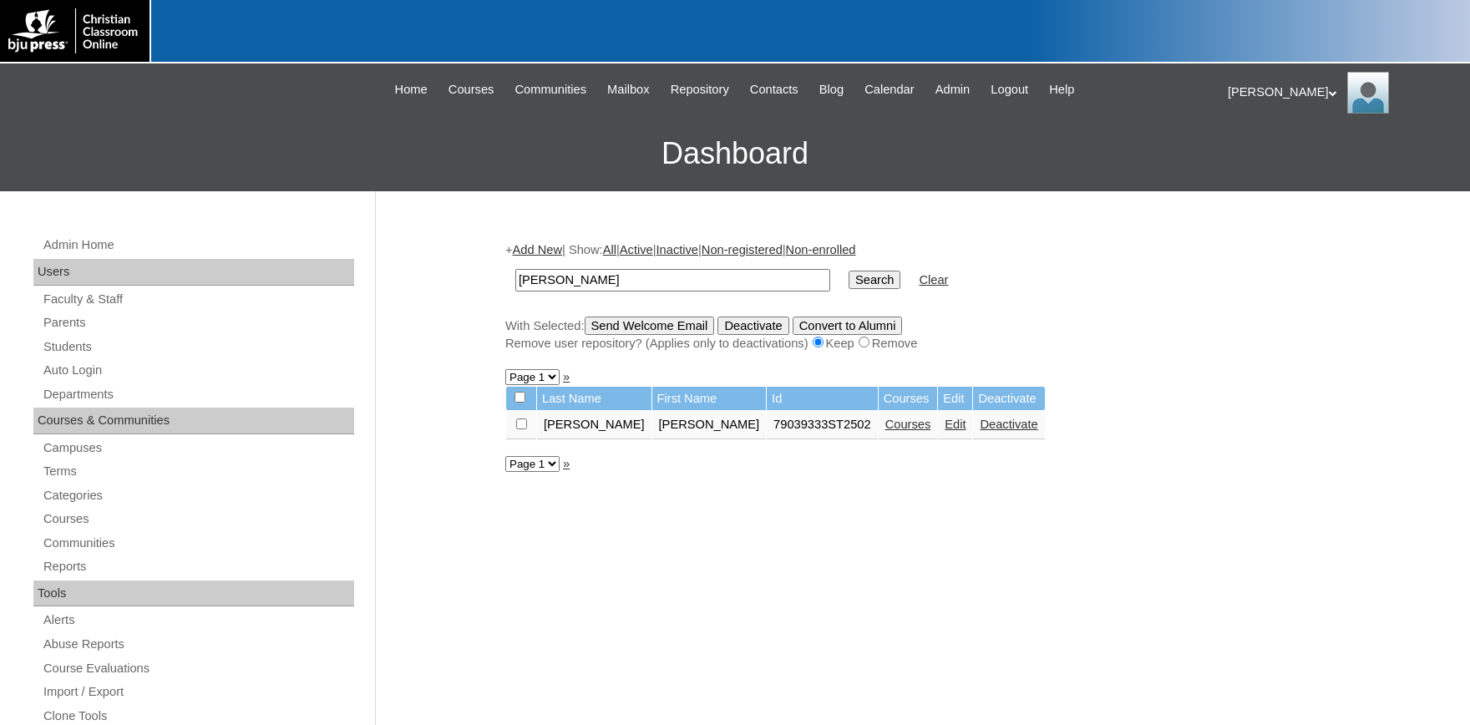
click at [944, 430] on link "Edit" at bounding box center [954, 424] width 21 height 13
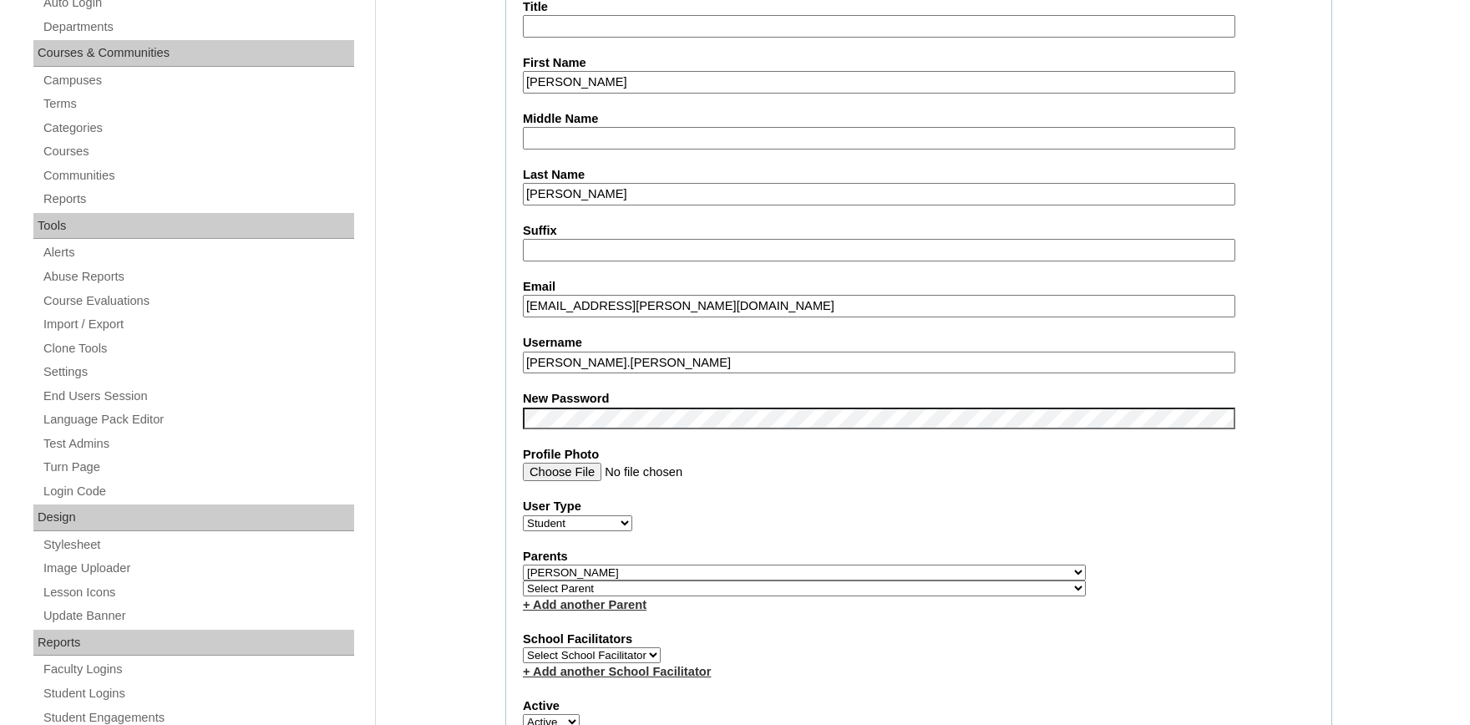
select select "36627"
click option "[PERSON_NAME]" at bounding box center [0, 0] width 0 height 0
click at [662, 590] on select "Select Parent , Fautanu, Ma 1, 1 23-24 accountMorgan, Jason 6th Street Mennonit…" at bounding box center [804, 588] width 563 height 16
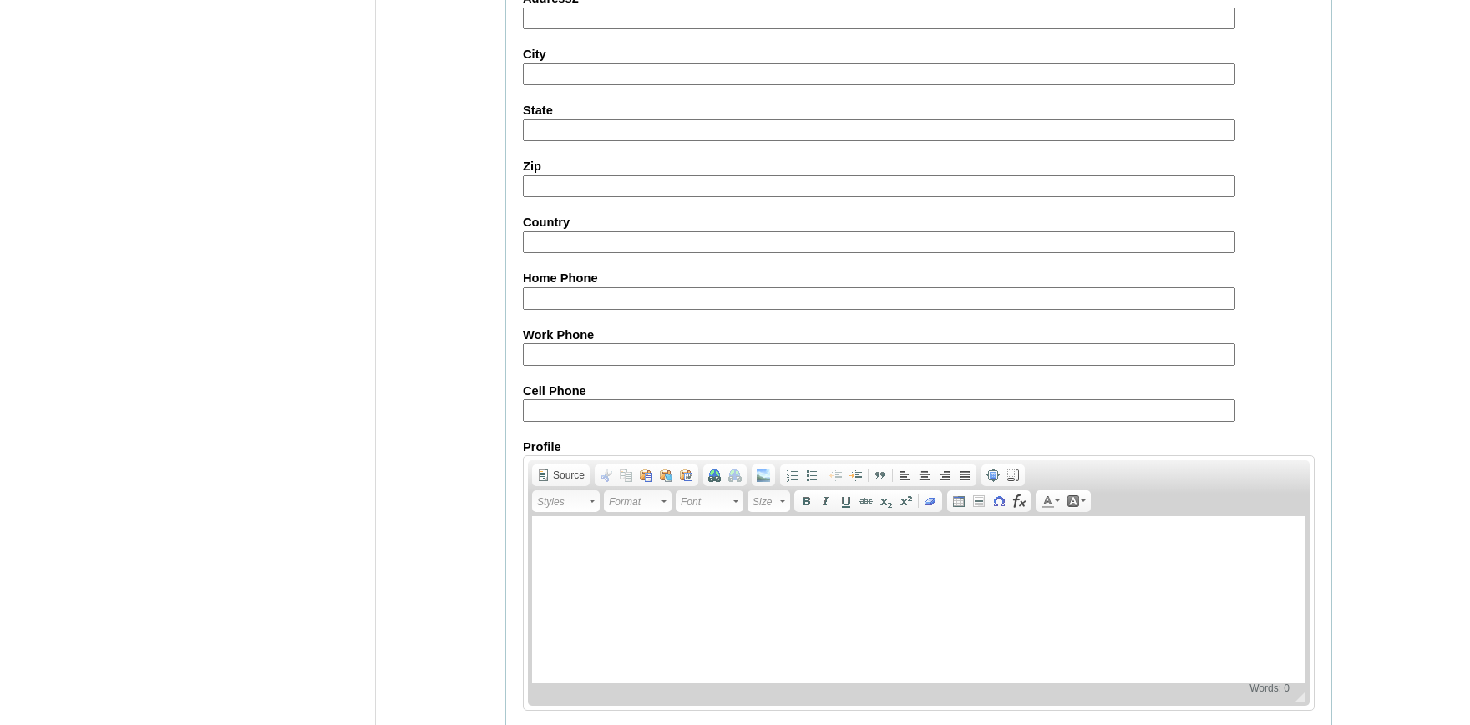
scroll to position [1840, 0]
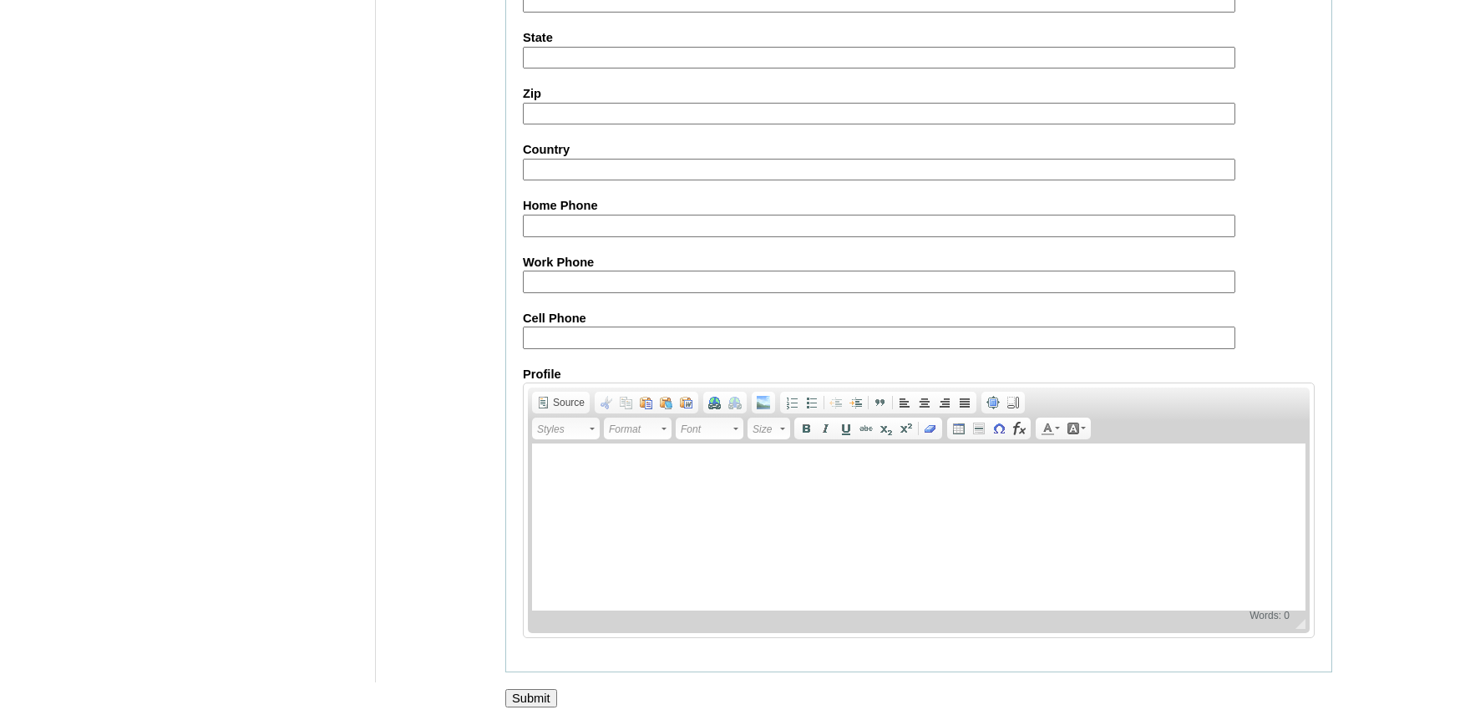
click at [523, 691] on input "Submit" at bounding box center [531, 698] width 52 height 18
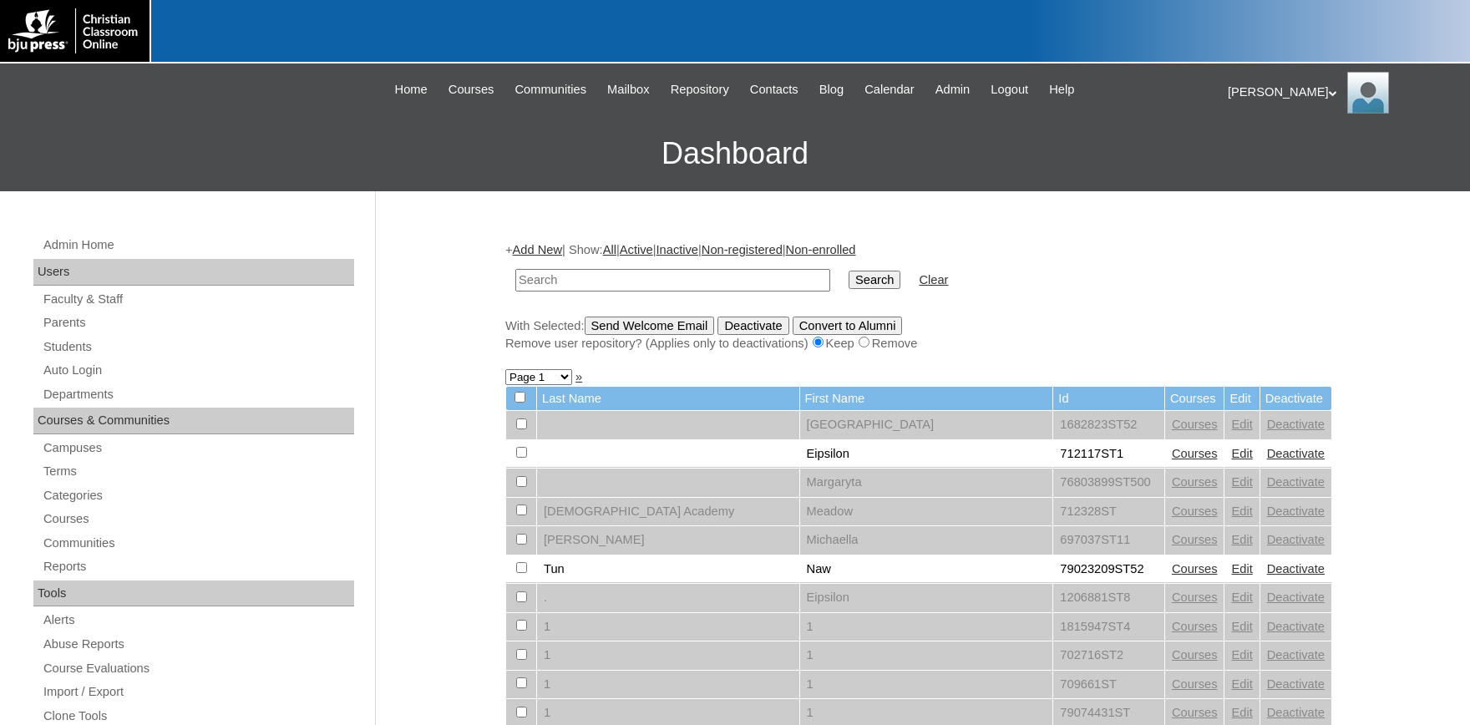
click at [683, 286] on input "text" at bounding box center [672, 280] width 315 height 23
type input "[PERSON_NAME]"
click at [848, 271] on input "Search" at bounding box center [874, 280] width 52 height 18
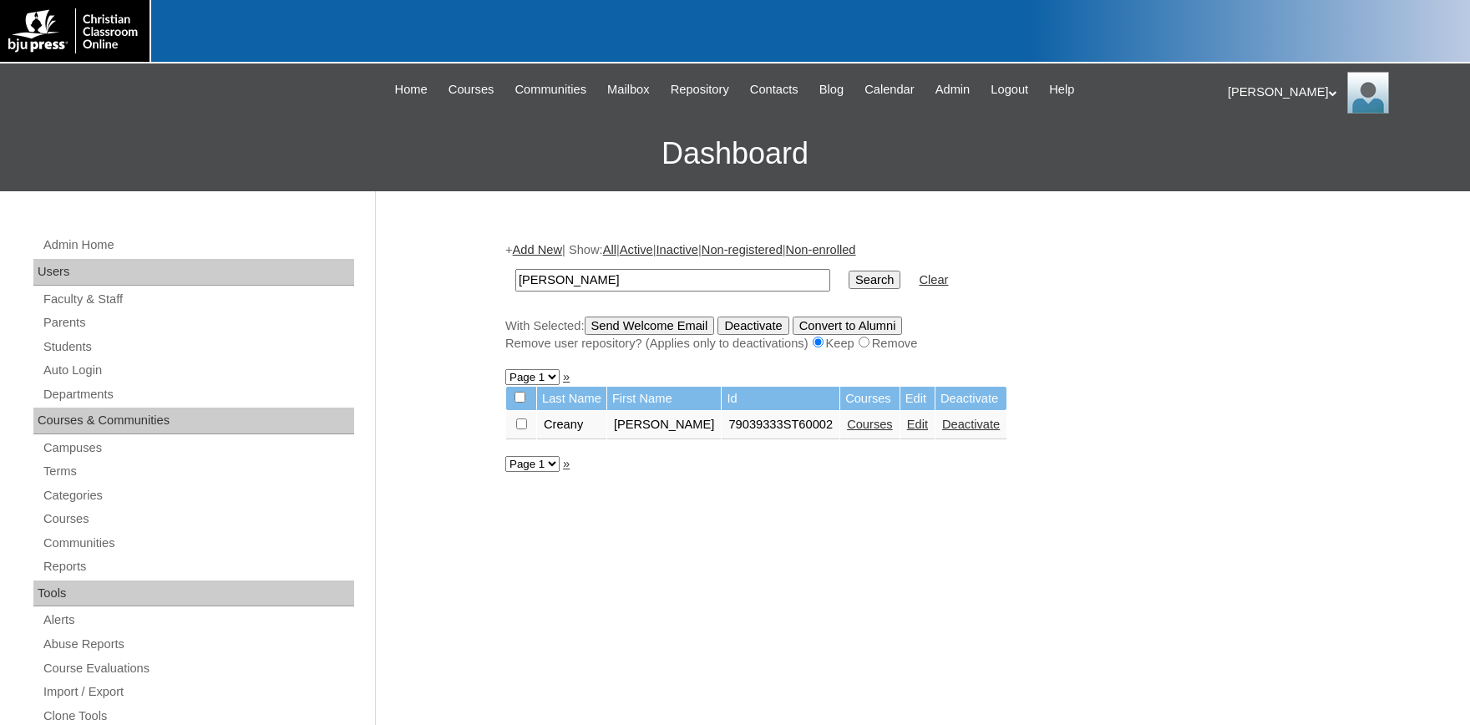
click at [907, 427] on link "Edit" at bounding box center [917, 424] width 21 height 13
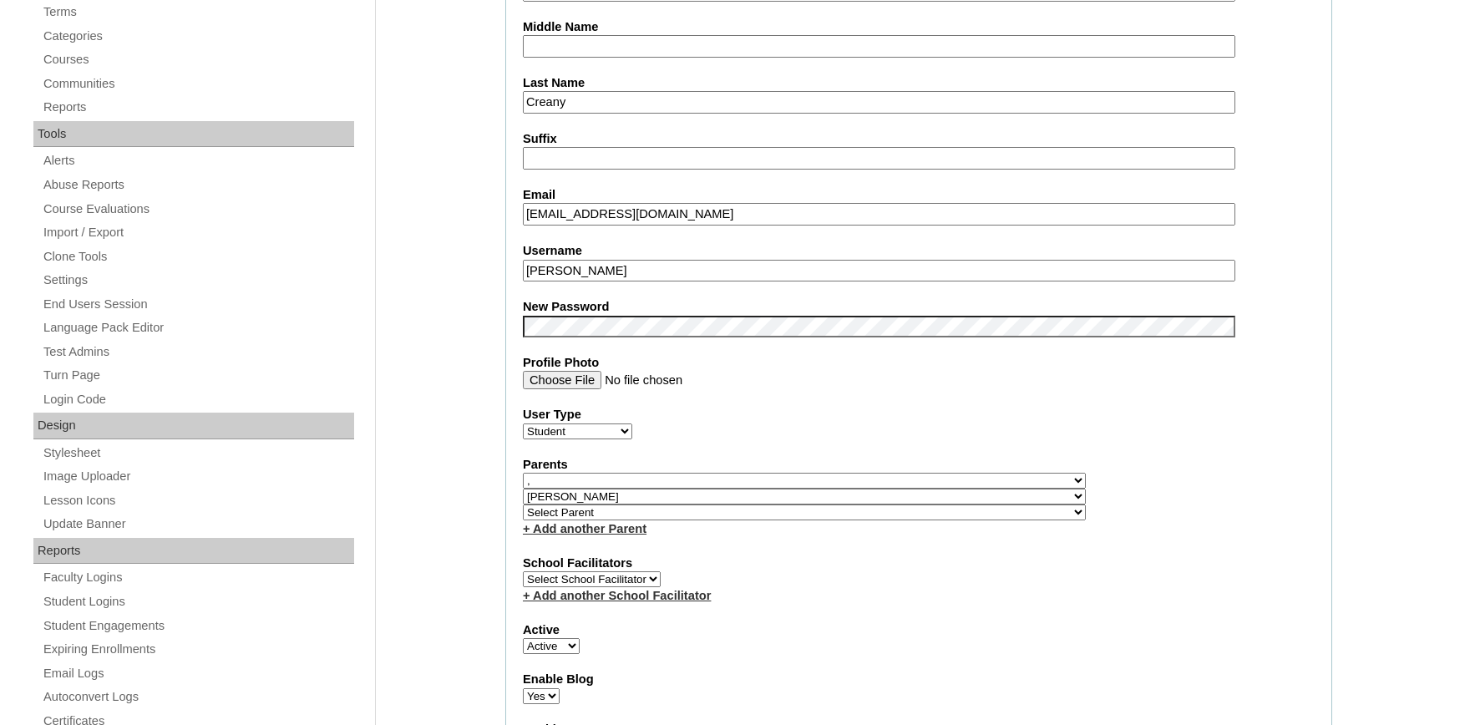
select select "36627"
click option "Carmichael, Sandra" at bounding box center [0, 0] width 0 height 0
click at [645, 479] on select "Select Parent , Fautanu, Ma 1, 1 23-24 accountMorgan, Jason 6th Street Mennonit…" at bounding box center [804, 481] width 563 height 16
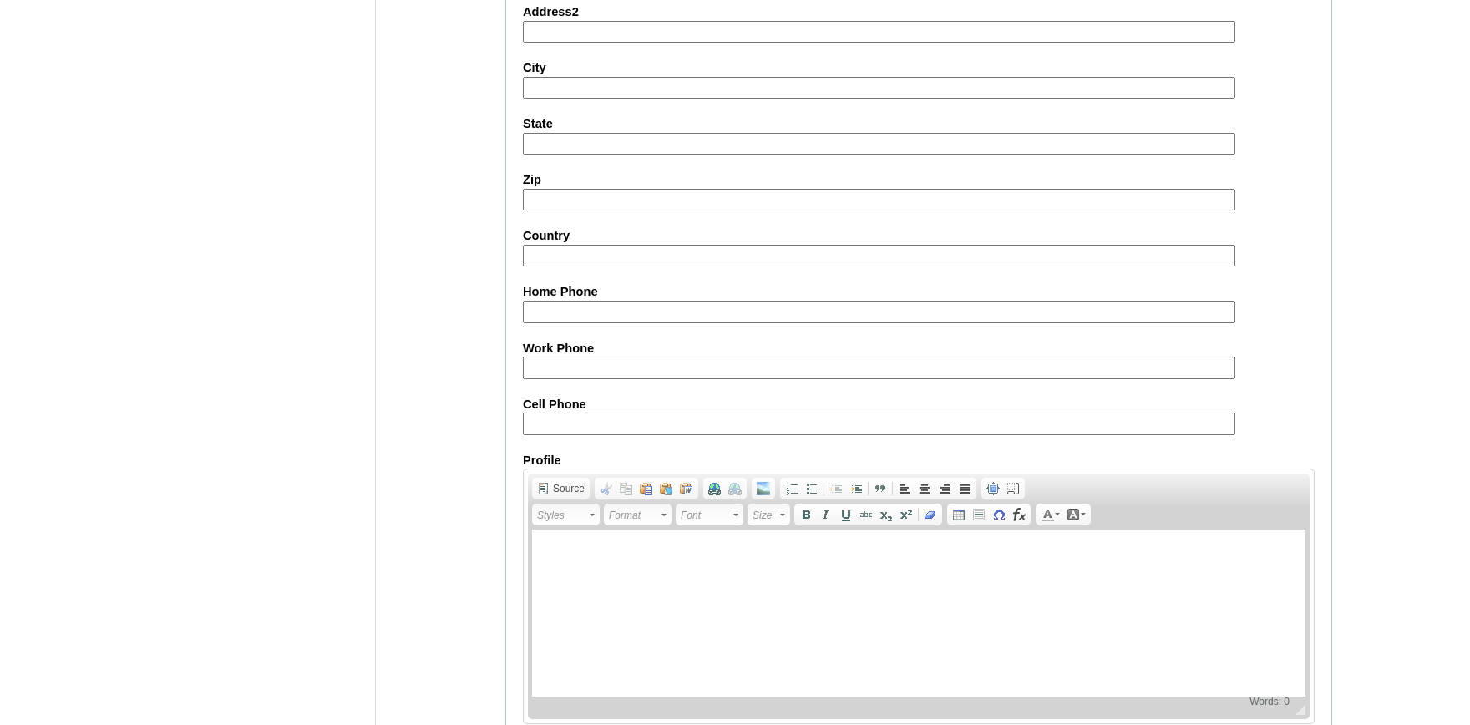
scroll to position [1859, 0]
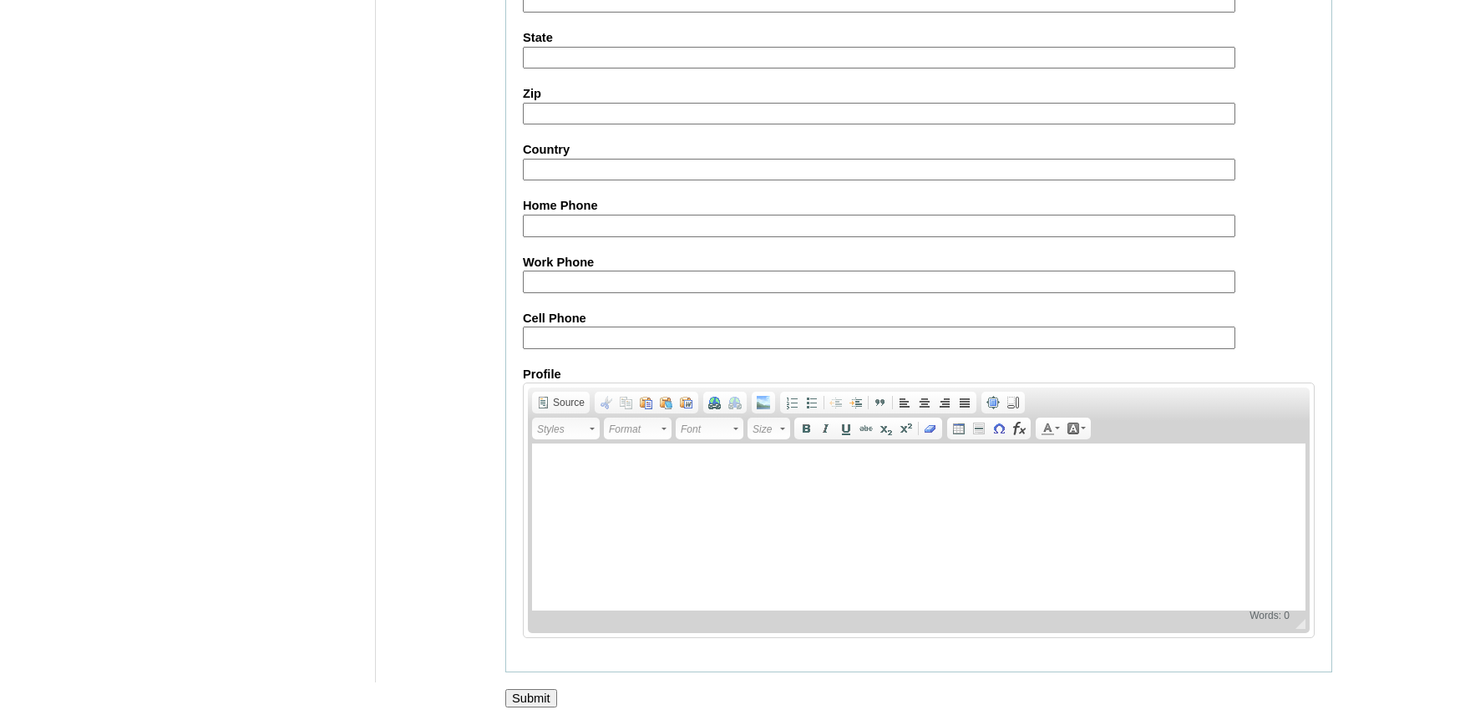
click at [544, 694] on input "Submit" at bounding box center [531, 698] width 52 height 18
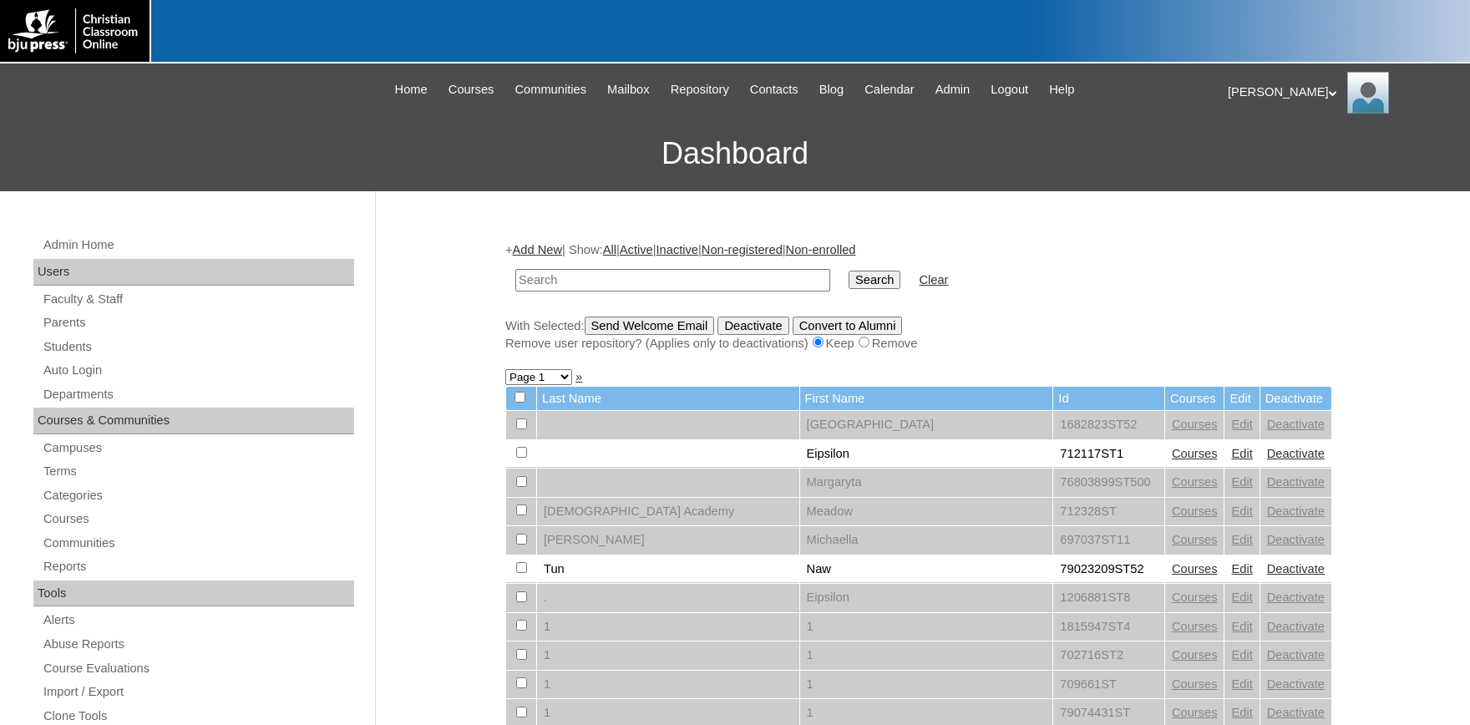
click at [590, 274] on input "text" at bounding box center [672, 280] width 315 height 23
type input "[PERSON_NAME]"
click at [848, 271] on input "Search" at bounding box center [874, 280] width 52 height 18
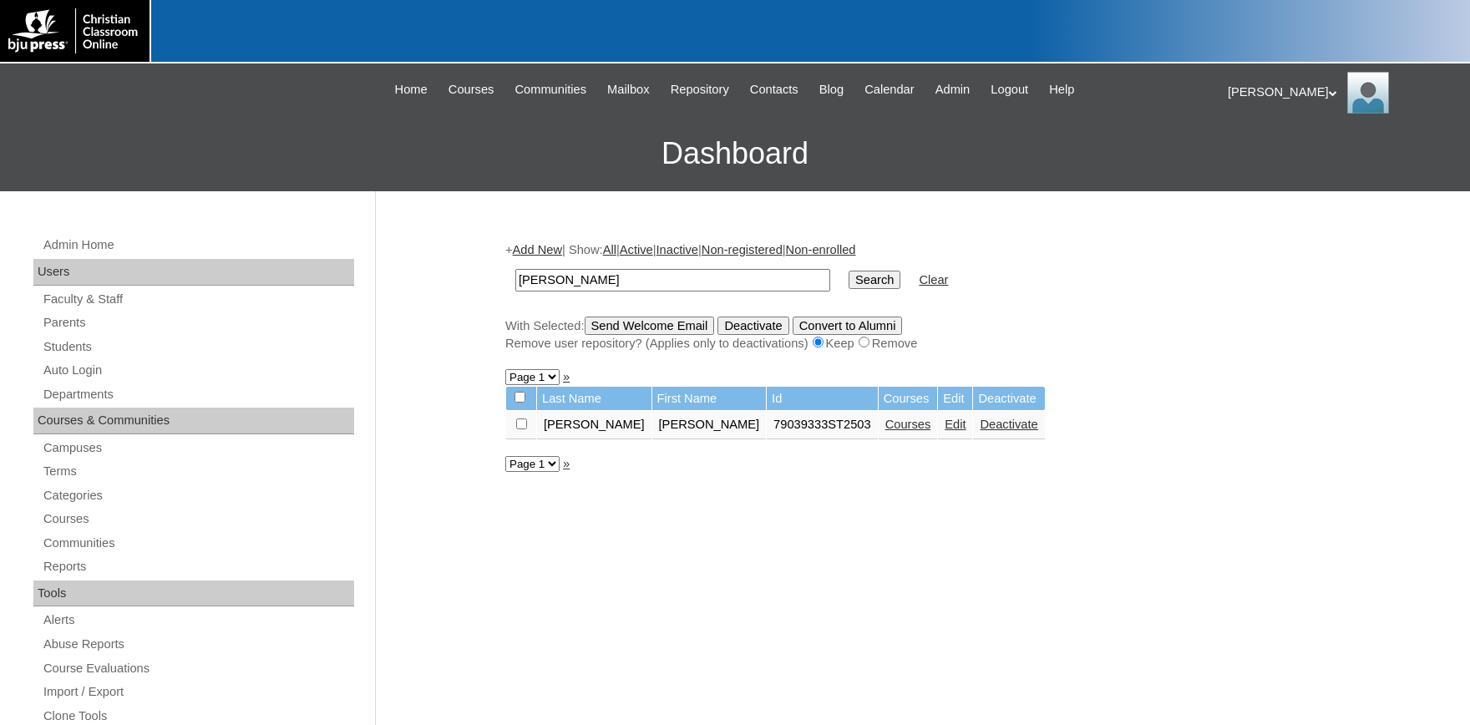
click at [944, 431] on link "Edit" at bounding box center [954, 424] width 21 height 13
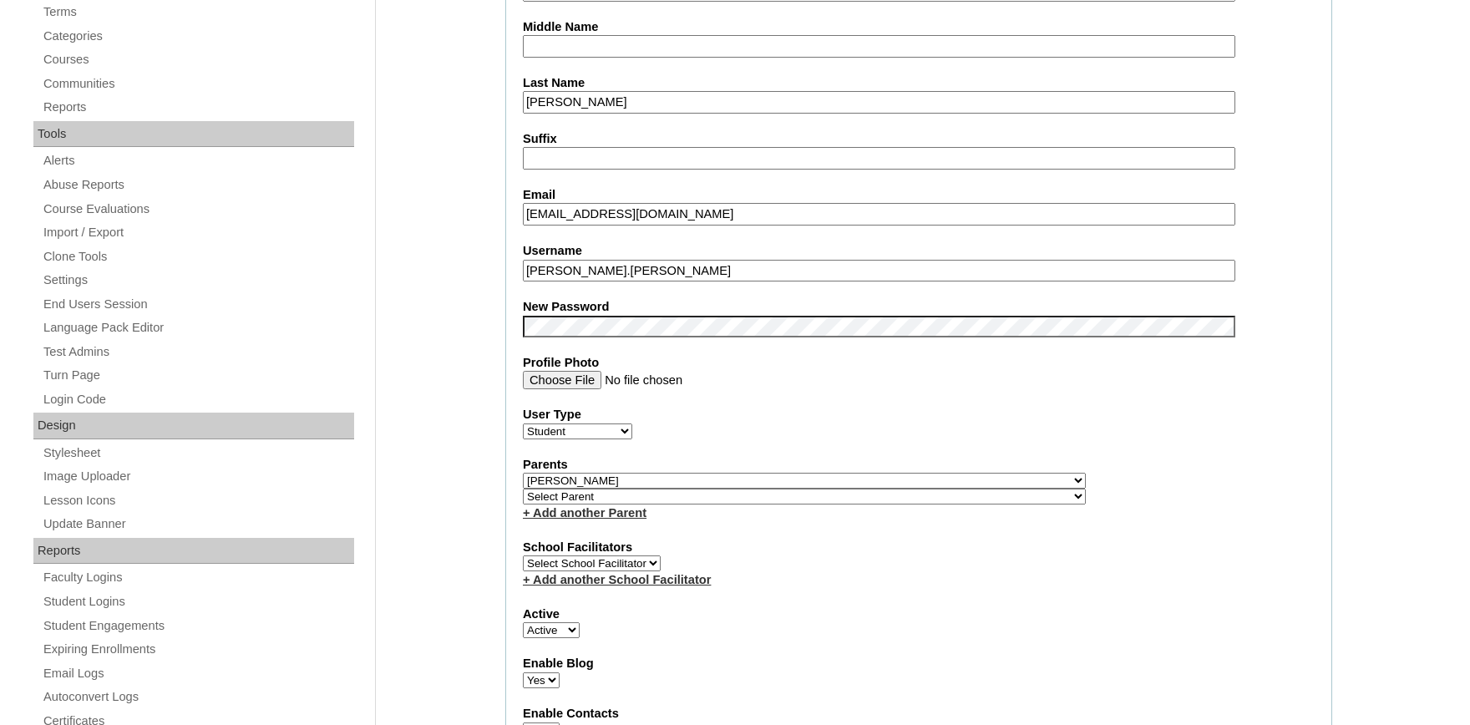
select select "36627"
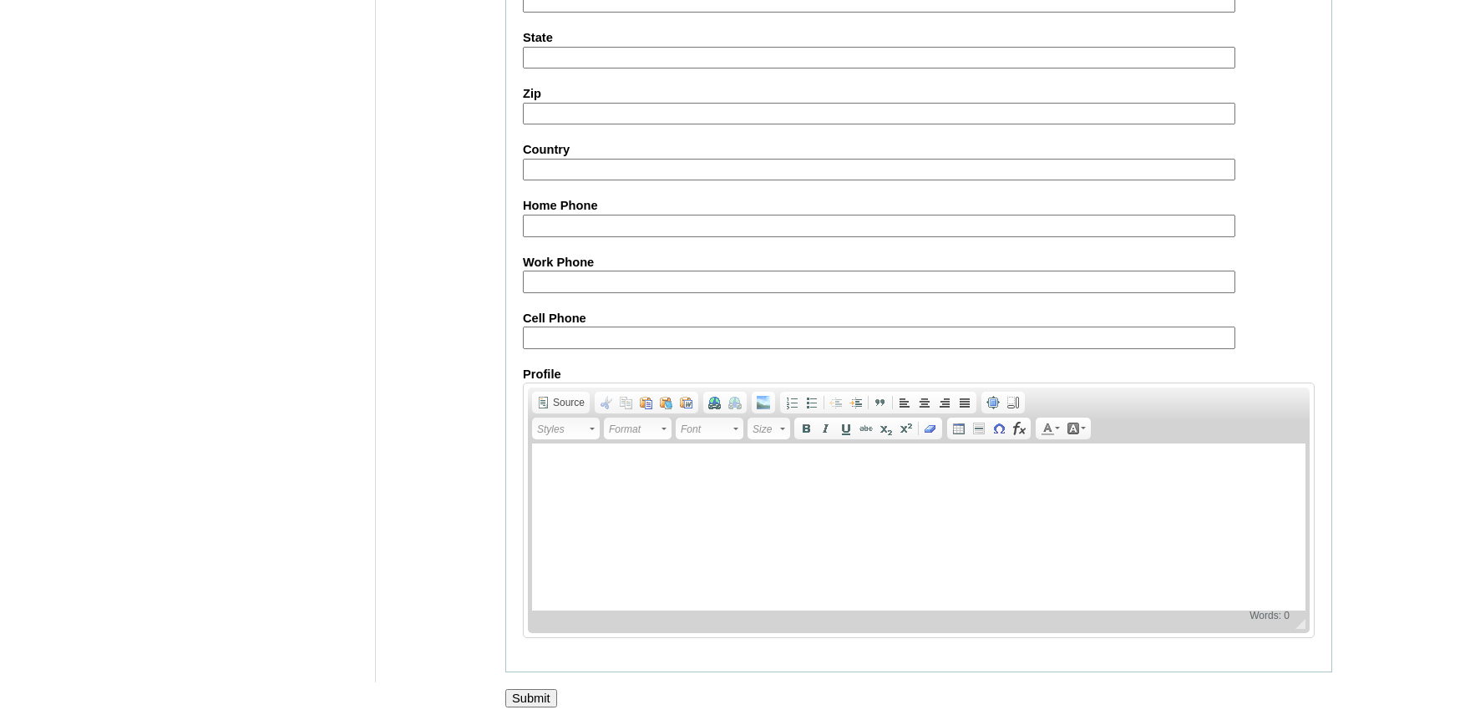
scroll to position [1840, 0]
click at [533, 691] on input "Submit" at bounding box center [531, 698] width 52 height 18
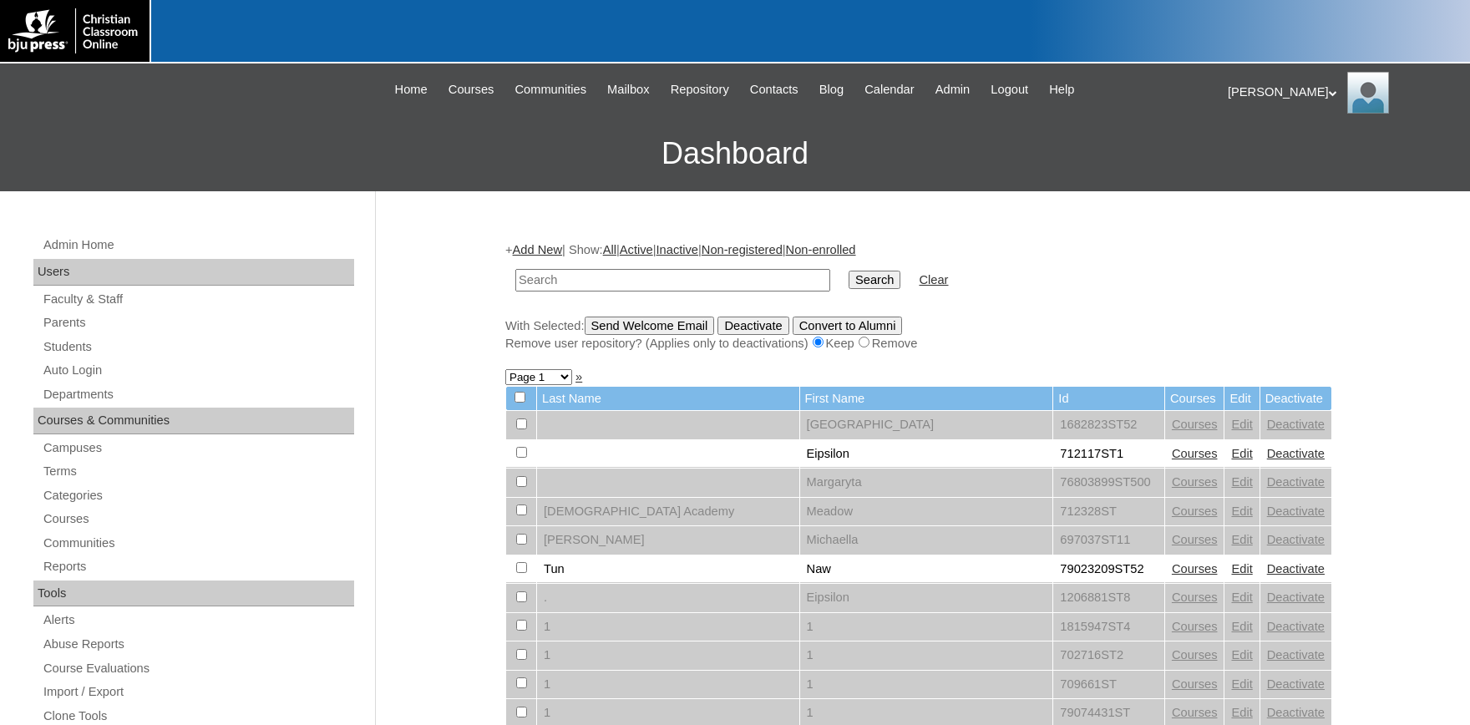
click at [624, 284] on input "text" at bounding box center [672, 280] width 315 height 23
type input "hesse"
click at [848, 271] on input "Search" at bounding box center [874, 280] width 52 height 18
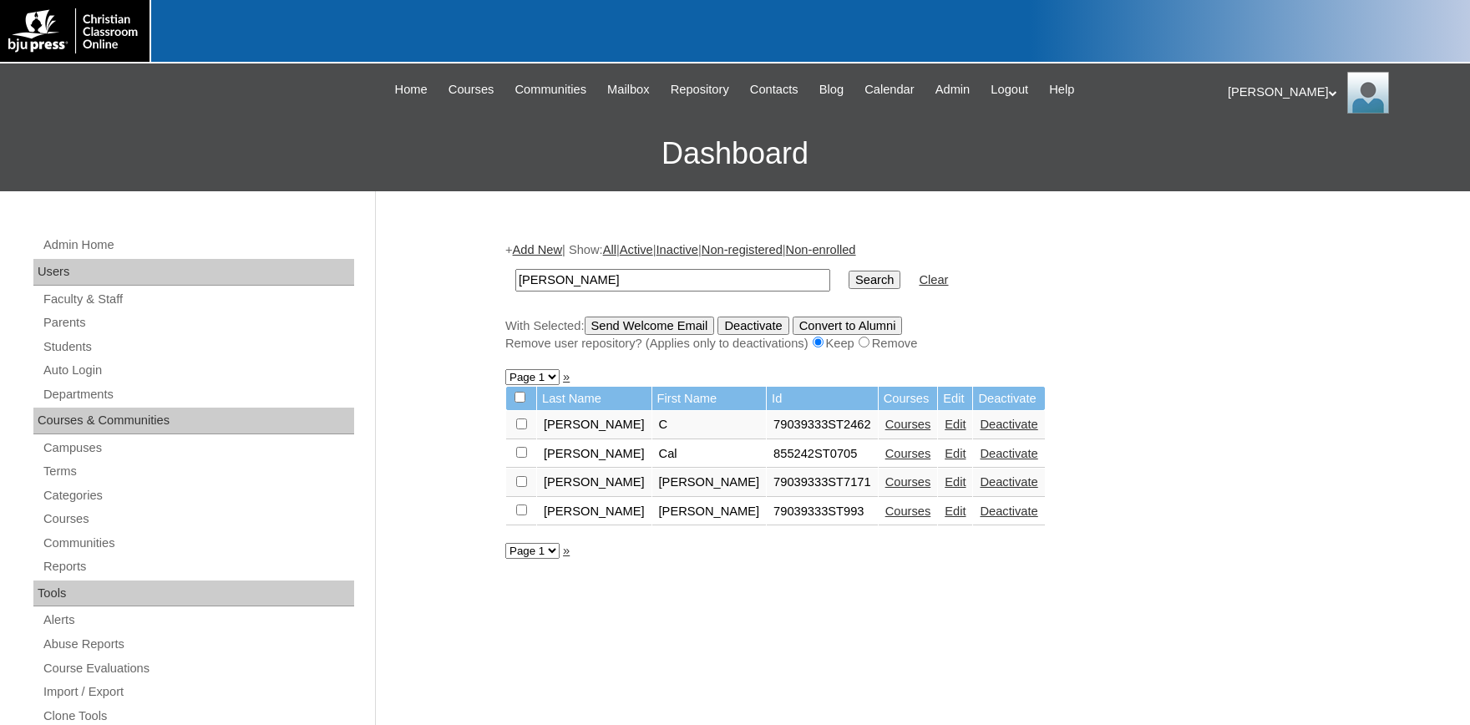
click at [944, 517] on link "Edit" at bounding box center [954, 510] width 21 height 13
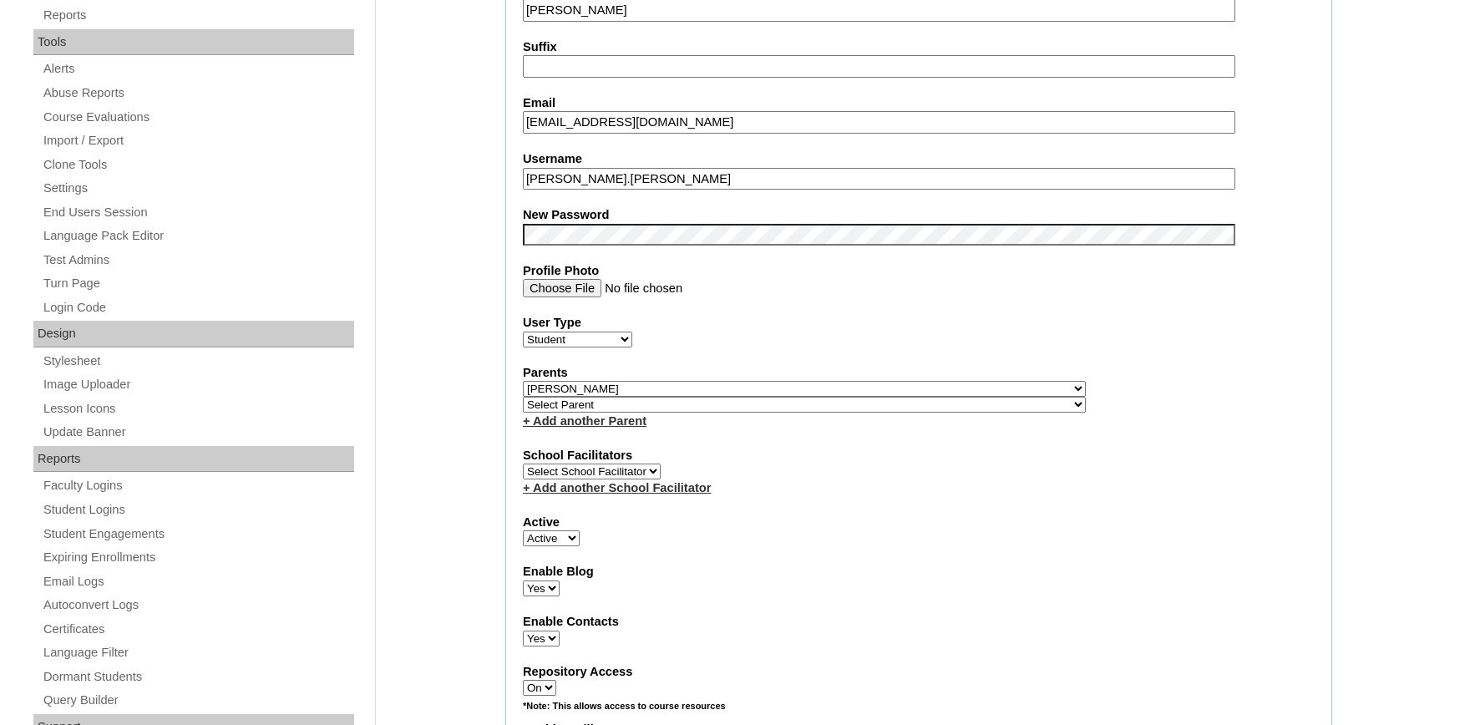
select select "36627"
click option "[PERSON_NAME]" at bounding box center [0, 0] width 0 height 0
click at [618, 413] on select "Select Parent , [GEOGRAPHIC_DATA], Ma 1, 1 23-24 accountMorgan, [PERSON_NAME] 6…" at bounding box center [804, 405] width 563 height 16
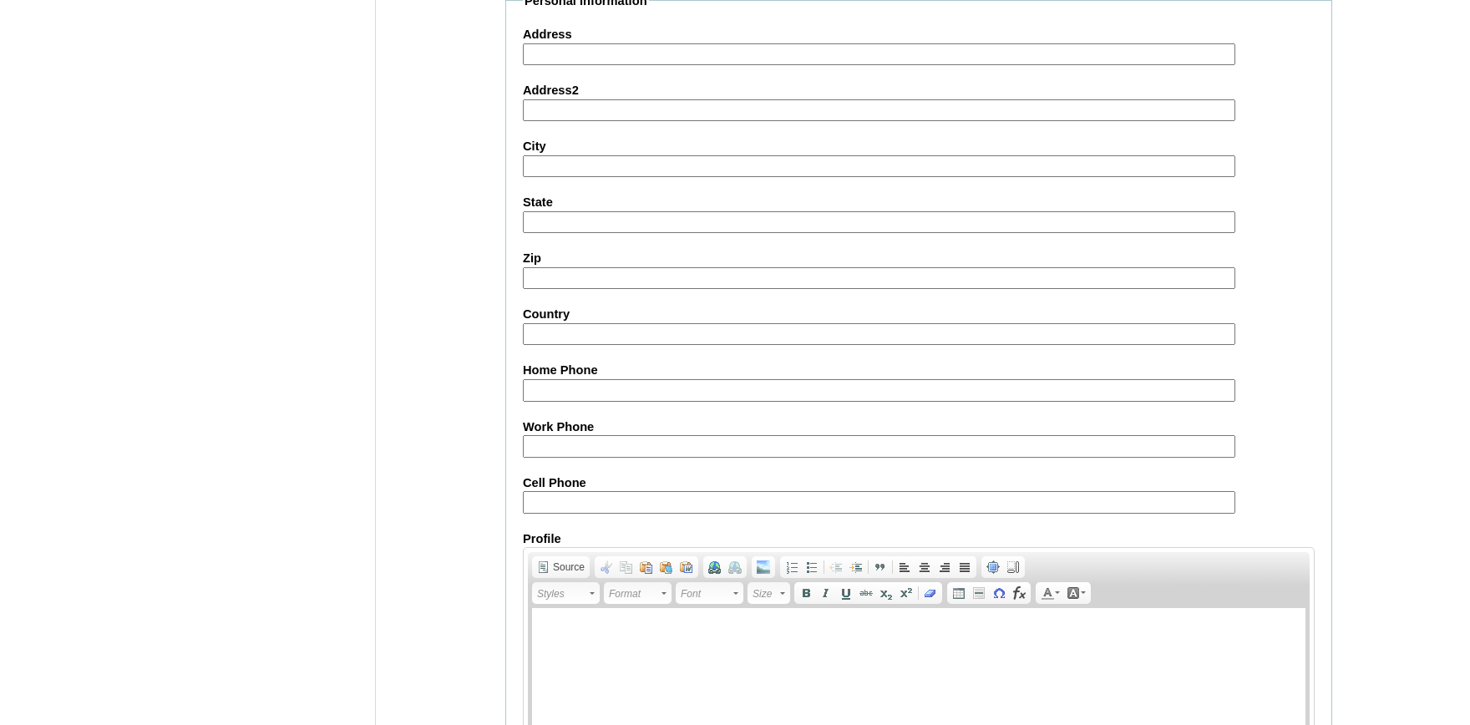
scroll to position [1840, 0]
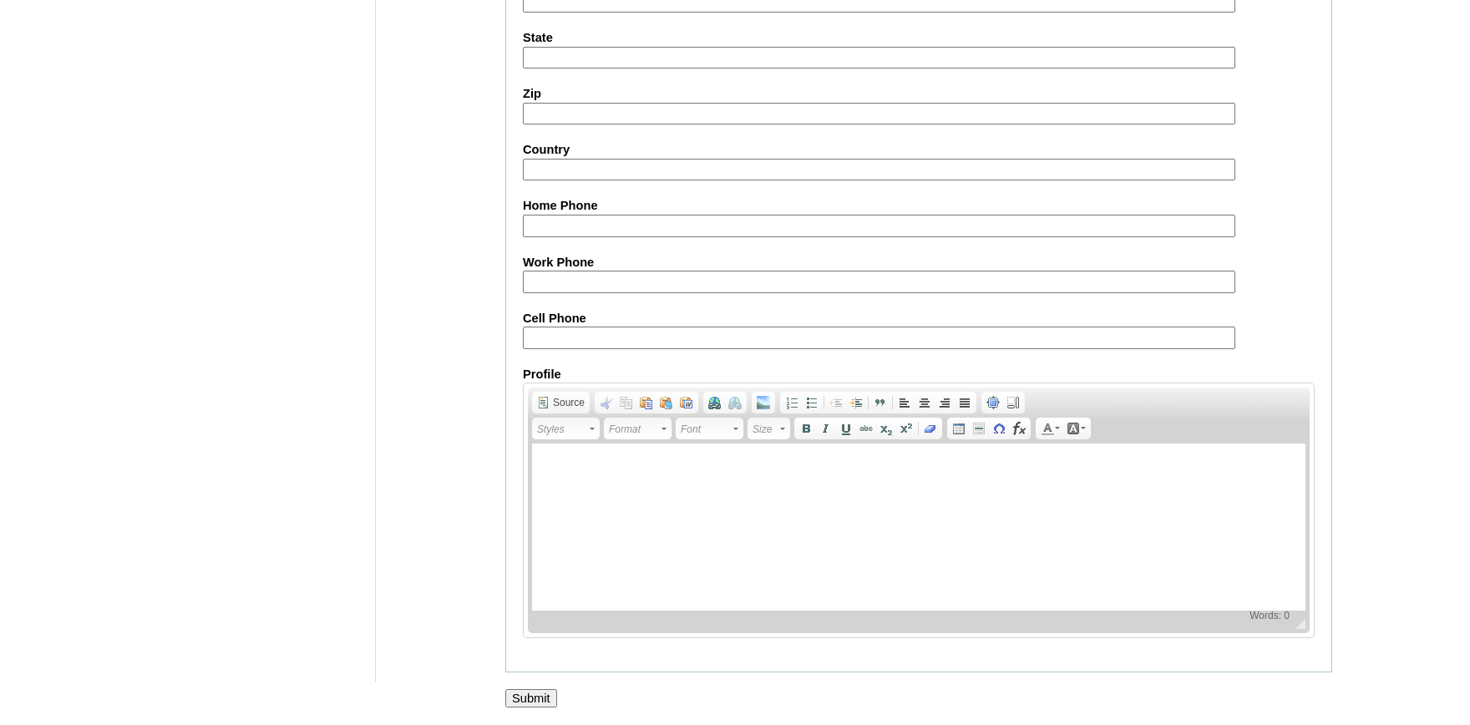
click at [538, 700] on input "Submit" at bounding box center [531, 698] width 52 height 18
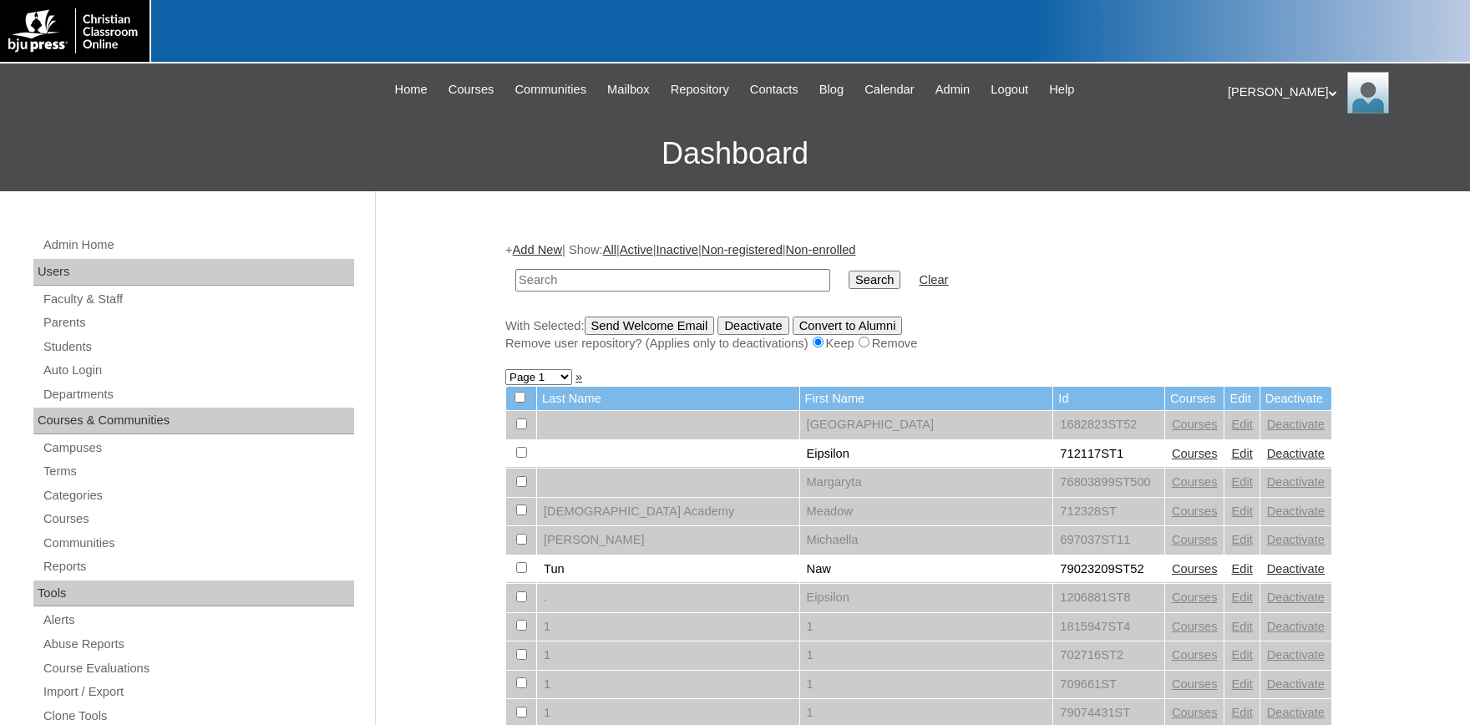
click at [642, 281] on input "text" at bounding box center [672, 280] width 315 height 23
type input "[PERSON_NAME]"
click at [848, 271] on input "Search" at bounding box center [874, 280] width 52 height 18
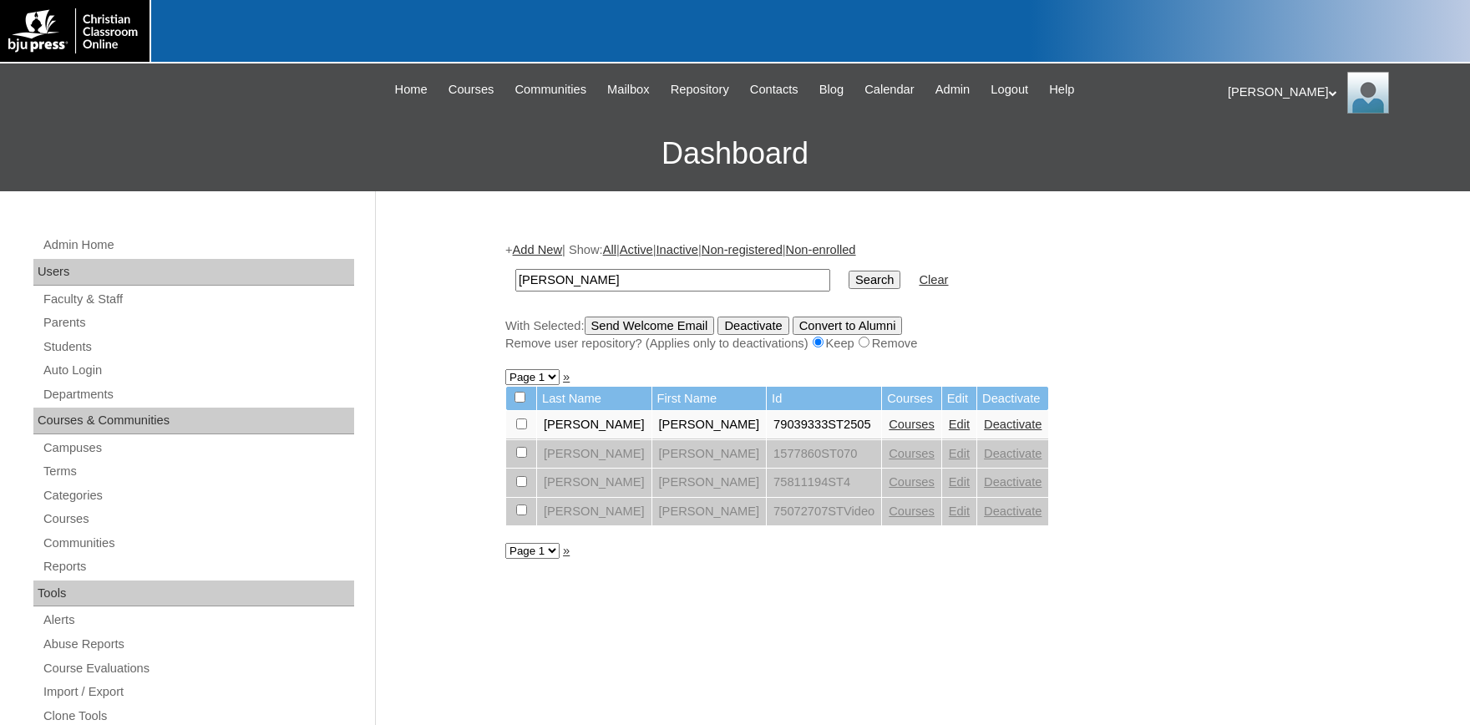
click at [949, 423] on link "Edit" at bounding box center [959, 424] width 21 height 13
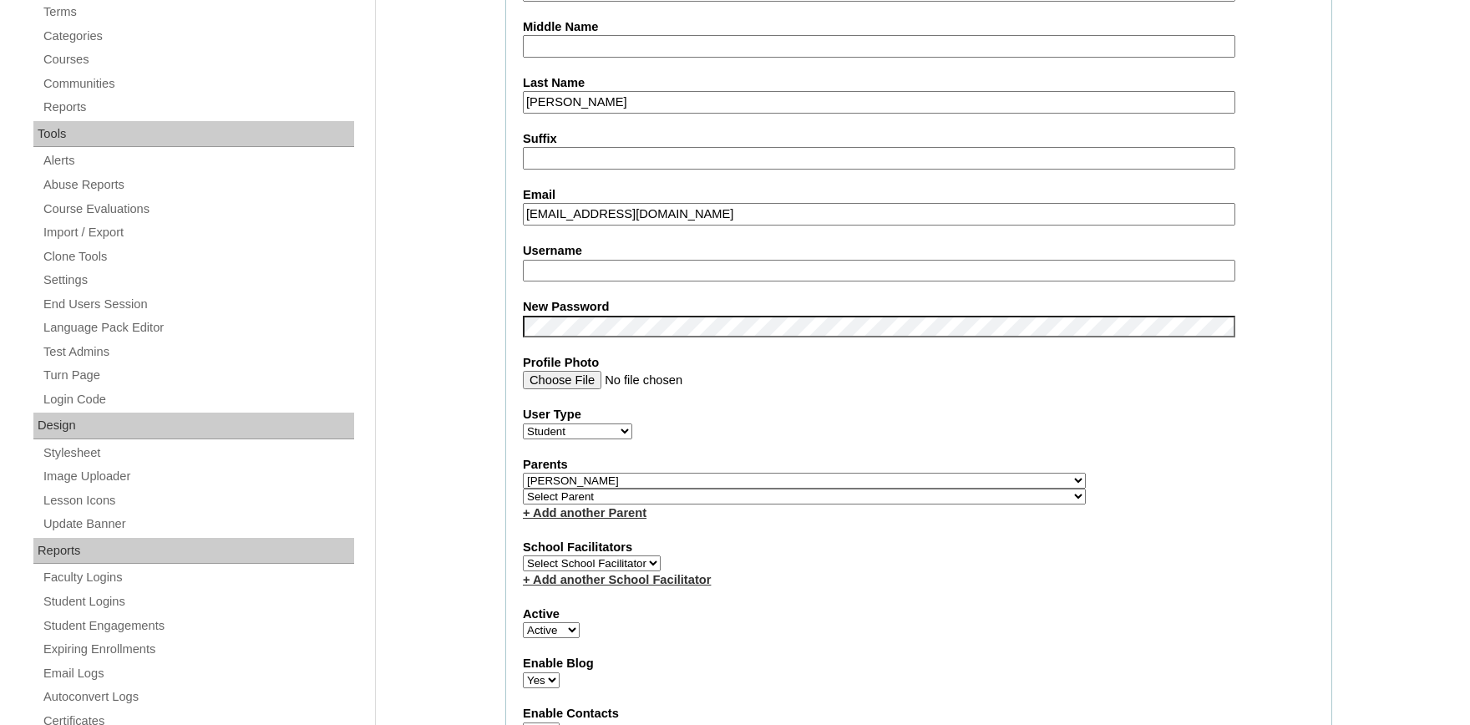
select select "36627"
click option "[PERSON_NAME]" at bounding box center [0, 0] width 0 height 0
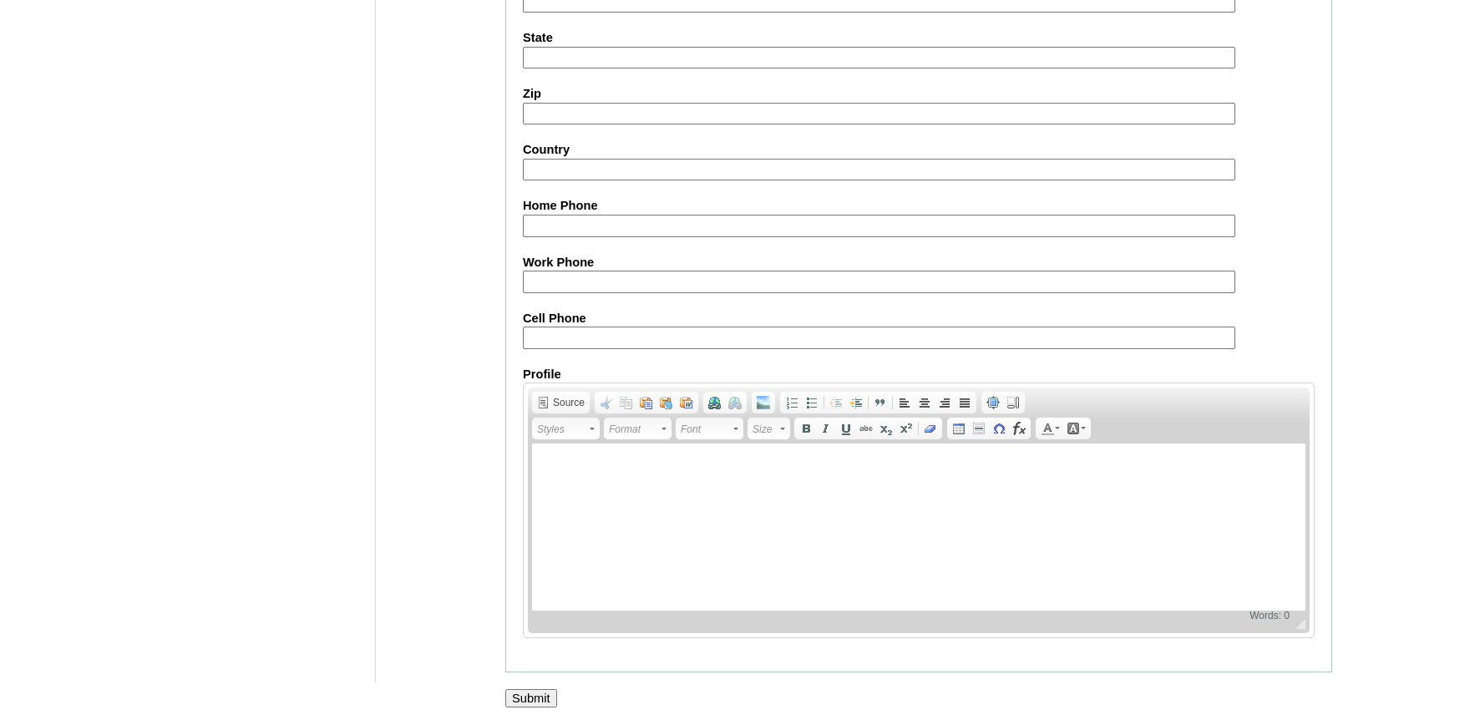
scroll to position [1840, 0]
click at [529, 695] on input "Submit" at bounding box center [531, 698] width 52 height 18
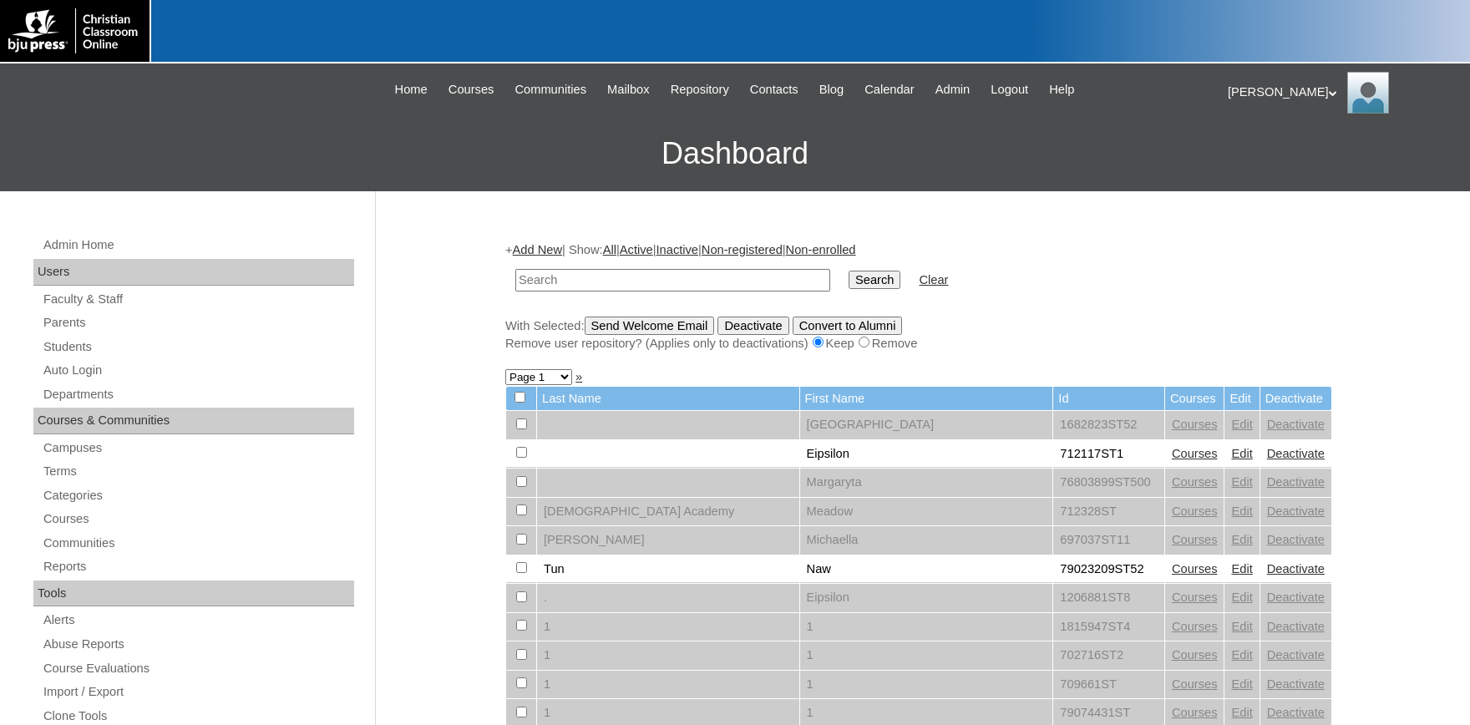
click at [647, 281] on input "text" at bounding box center [672, 280] width 315 height 23
click at [566, 284] on input "S" at bounding box center [672, 280] width 315 height 23
click at [580, 283] on input "S" at bounding box center [672, 280] width 315 height 23
drag, startPoint x: 576, startPoint y: 282, endPoint x: 344, endPoint y: 277, distance: 232.2
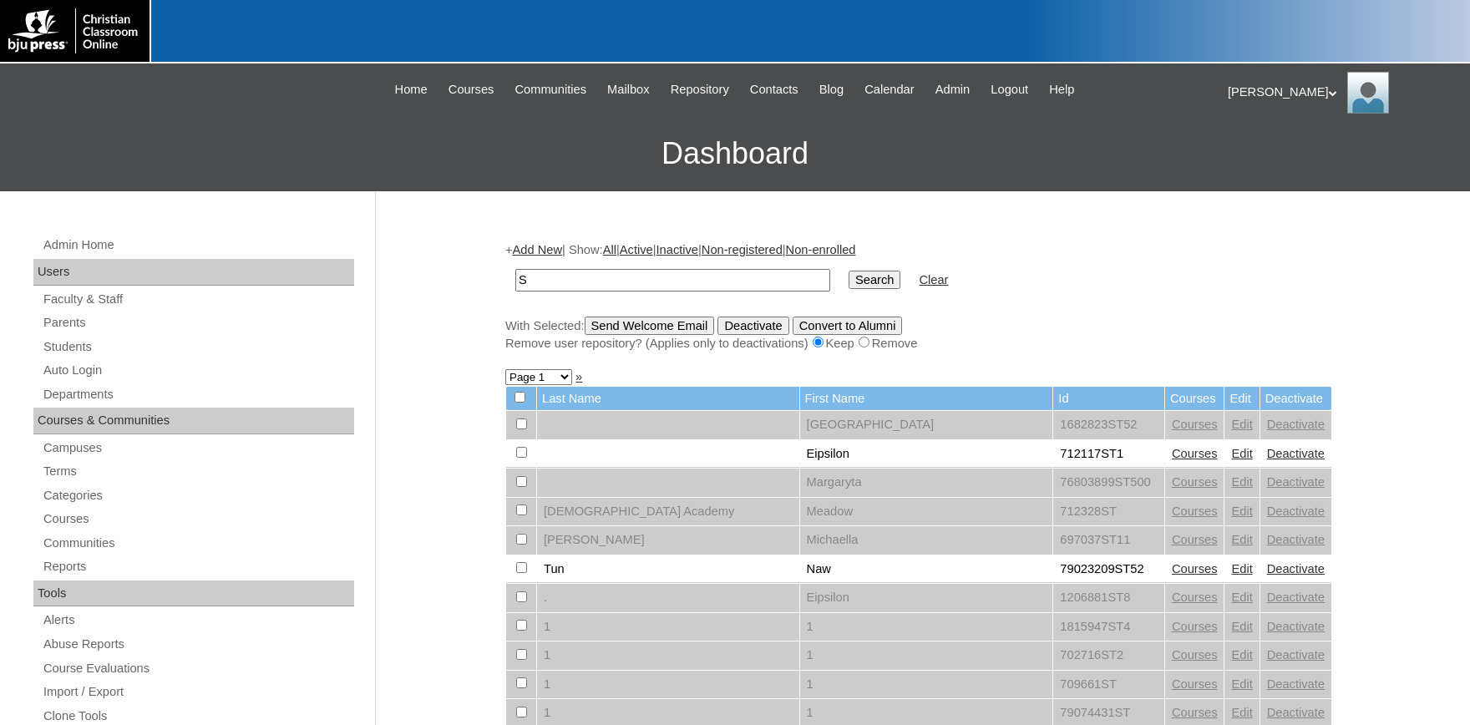
click at [515, 277] on input "S" at bounding box center [672, 280] width 315 height 23
type input "HESSE"
click at [848, 271] on input "Search" at bounding box center [874, 280] width 52 height 18
click at [643, 281] on input "HESSE" at bounding box center [672, 280] width 315 height 23
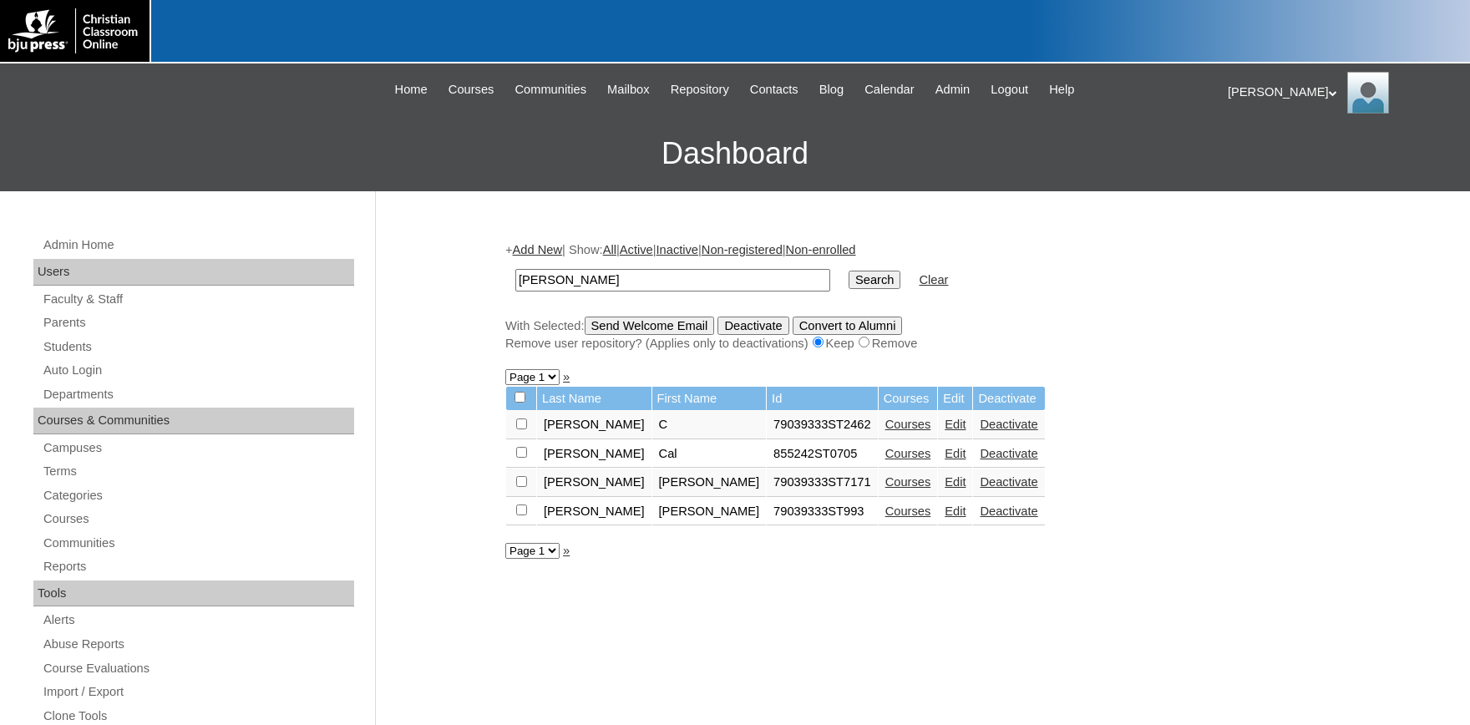
click at [944, 489] on link "Edit" at bounding box center [954, 481] width 21 height 13
click at [523, 429] on input "checkbox" at bounding box center [521, 423] width 11 height 11
checkbox input "true"
click at [662, 327] on input "Send Welcome Email" at bounding box center [650, 325] width 130 height 18
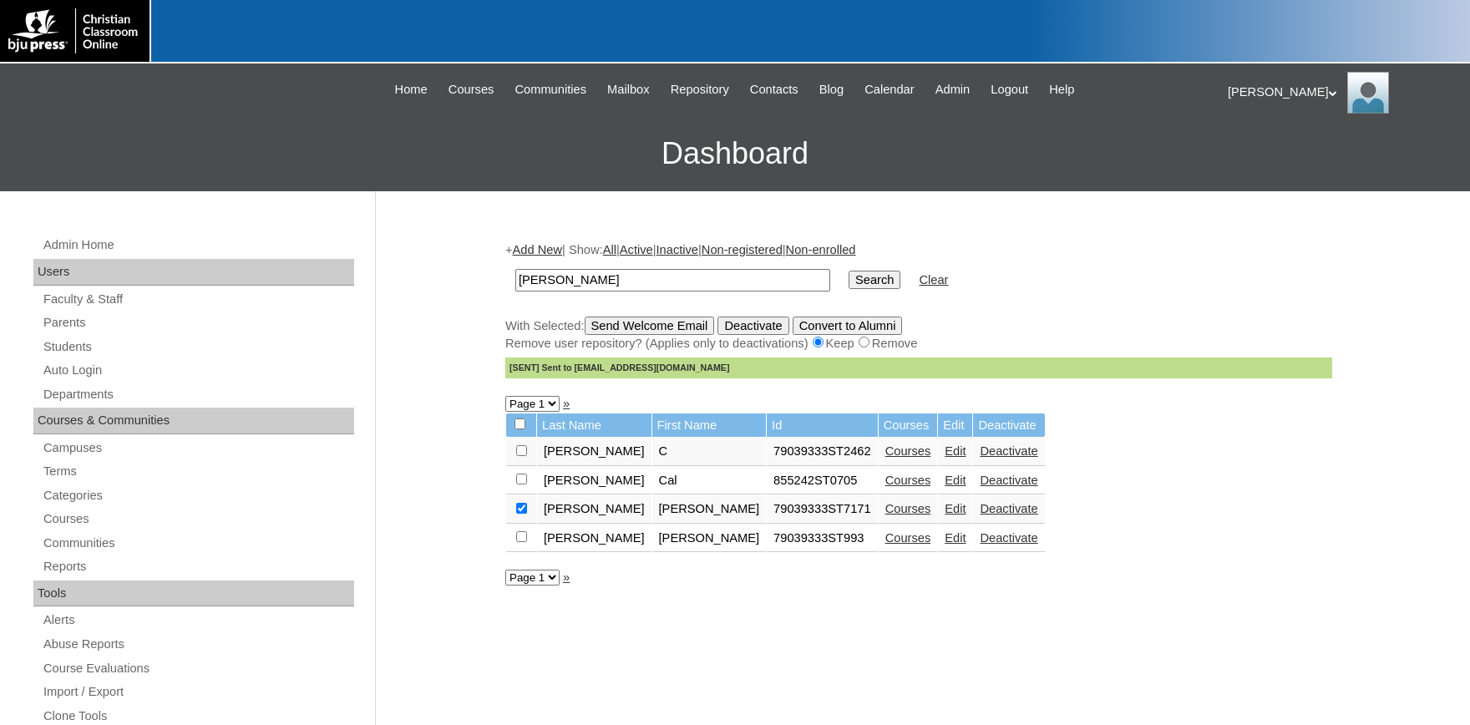
click at [640, 281] on input "[PERSON_NAME]" at bounding box center [672, 280] width 315 height 23
drag, startPoint x: 634, startPoint y: 281, endPoint x: 328, endPoint y: 266, distance: 306.0
click at [515, 269] on input "[PERSON_NAME]" at bounding box center [672, 280] width 315 height 23
type input "ALISHA"
click at [848, 271] on input "Search" at bounding box center [874, 280] width 52 height 18
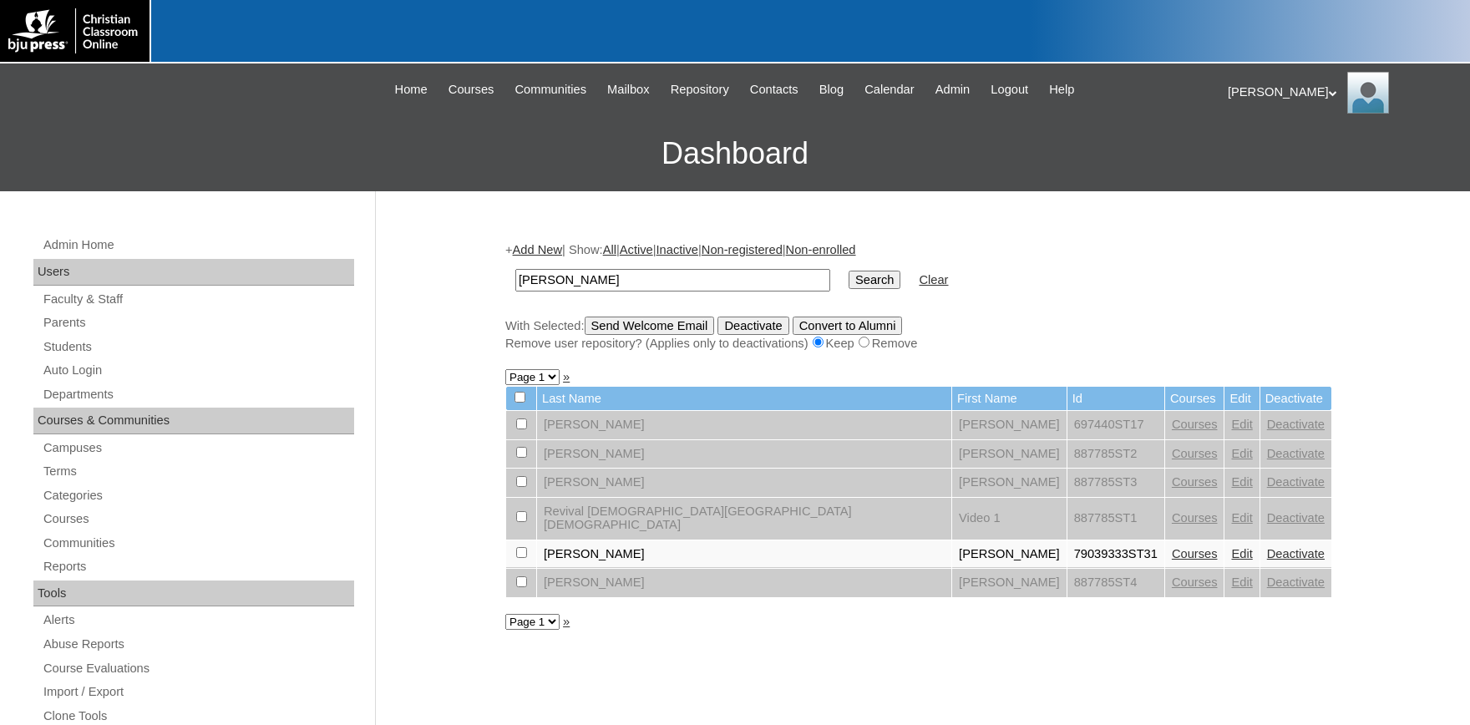
click at [1231, 549] on link "Edit" at bounding box center [1241, 553] width 21 height 13
click at [1172, 547] on link "Courses" at bounding box center [1195, 553] width 46 height 13
click at [519, 540] on td at bounding box center [521, 554] width 30 height 28
click at [519, 429] on input "checkbox" at bounding box center [521, 423] width 11 height 11
checkbox input "true"
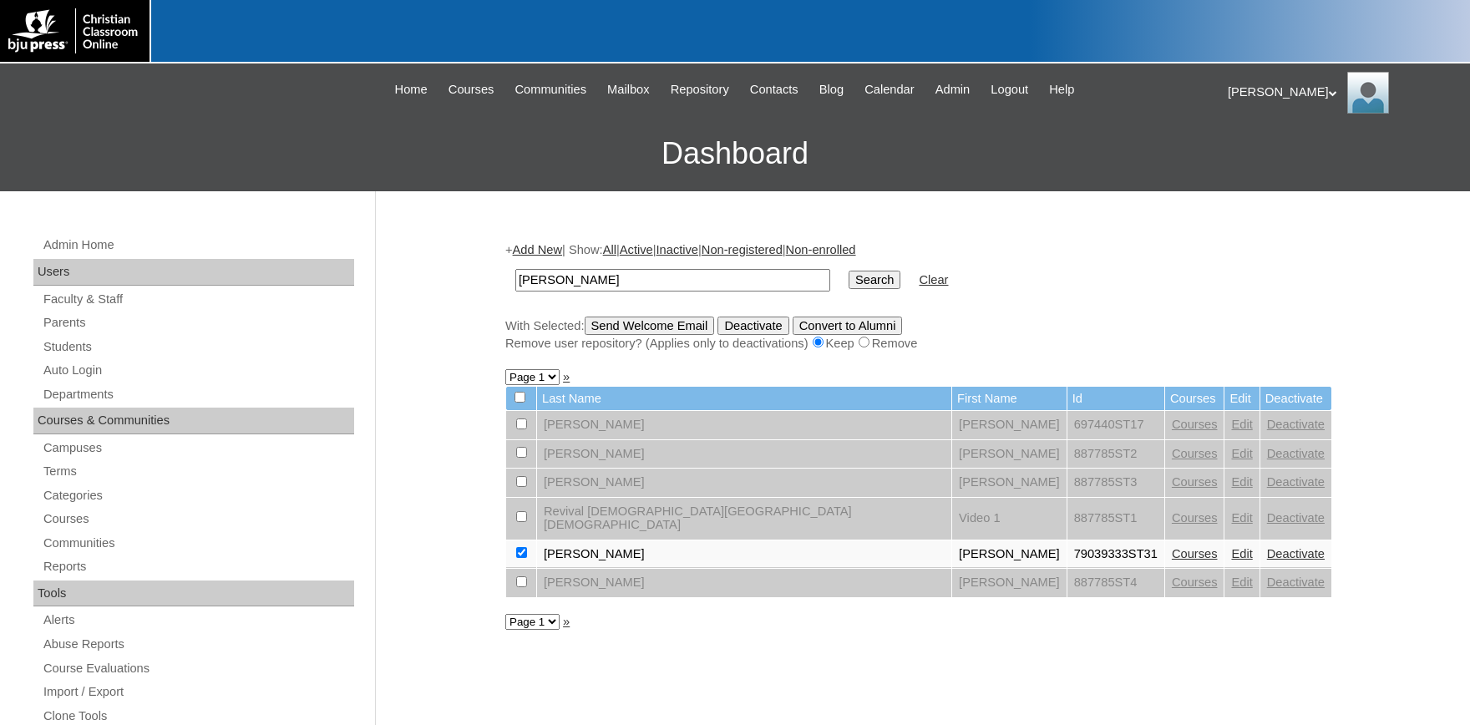
click at [650, 325] on input "Send Welcome Email" at bounding box center [650, 325] width 130 height 18
